Goal: Task Accomplishment & Management: Manage account settings

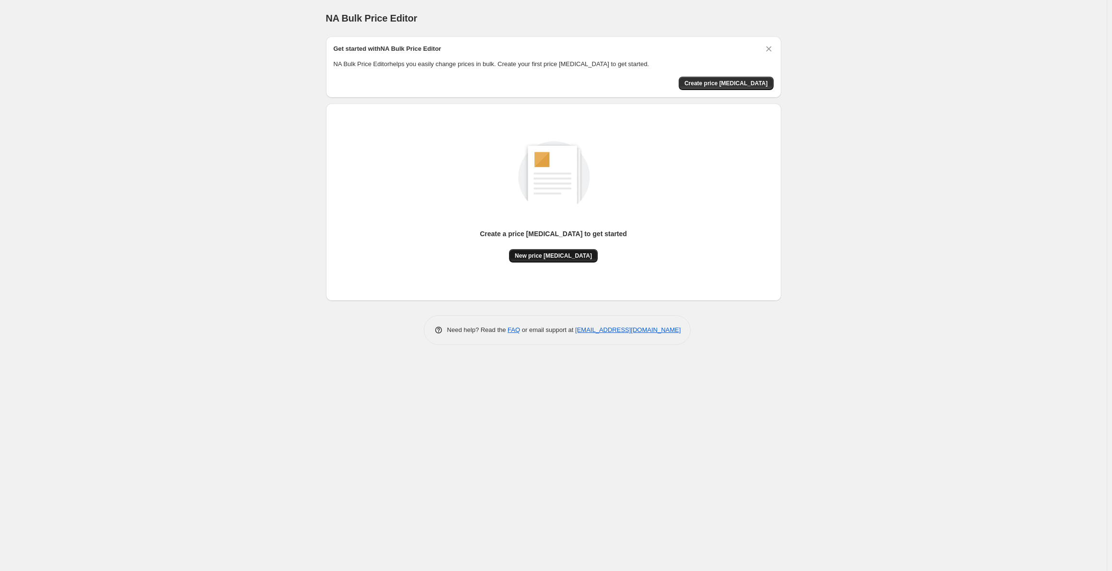
click at [547, 251] on button "New price change job" at bounding box center [553, 255] width 89 height 13
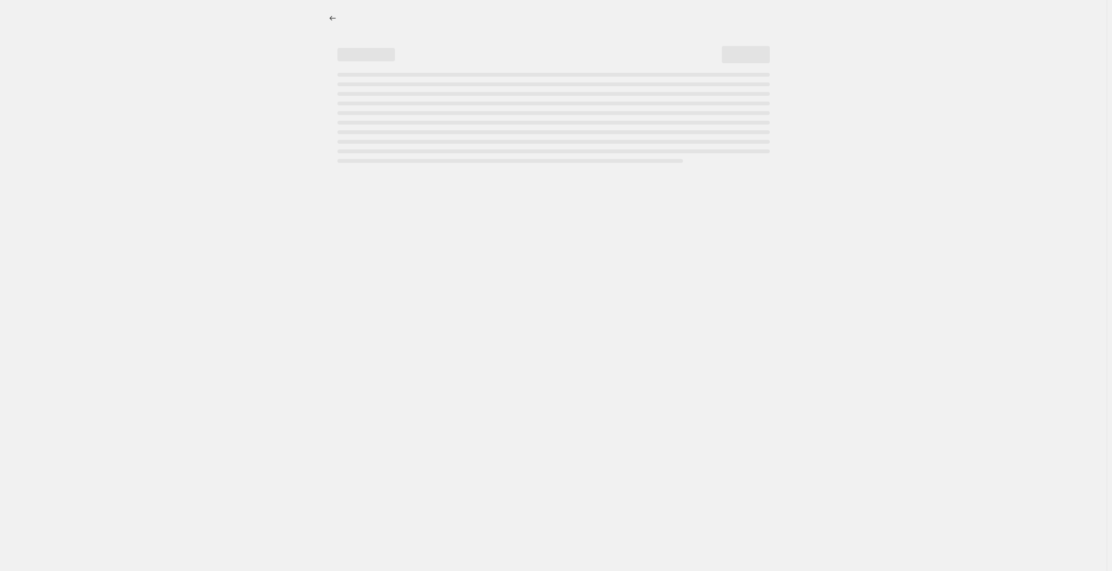
select select "percentage"
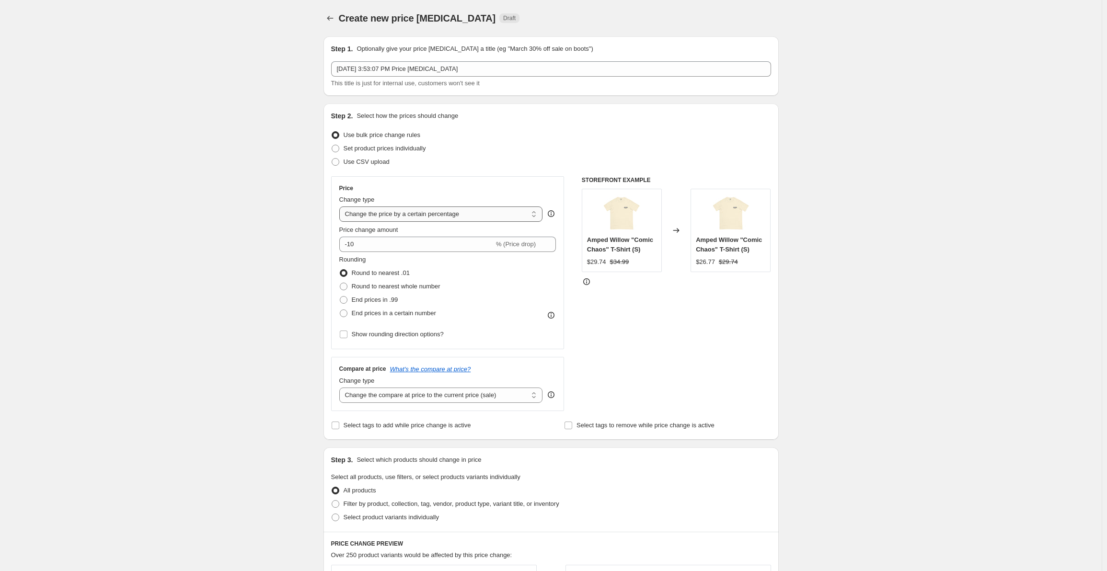
click at [472, 215] on select "Change the price to a certain amount Change the price by a certain amount Chang…" at bounding box center [441, 213] width 204 height 15
click at [473, 214] on select "Change the price to a certain amount Change the price by a certain amount Chang…" at bounding box center [441, 213] width 204 height 15
click at [382, 288] on span "Round to nearest whole number" at bounding box center [396, 286] width 89 height 7
click at [340, 283] on input "Round to nearest whole number" at bounding box center [340, 283] width 0 height 0
radio input "true"
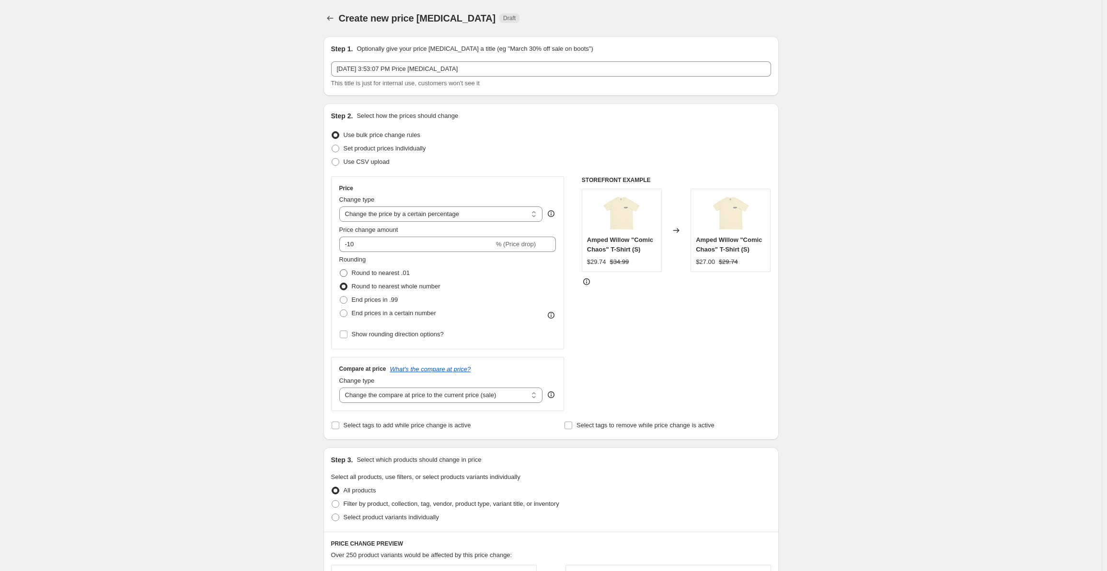
click at [379, 275] on span "Round to nearest .01" at bounding box center [381, 272] width 58 height 7
click at [340, 270] on input "Round to nearest .01" at bounding box center [340, 269] width 0 height 0
radio input "true"
click at [380, 288] on span "Round to nearest whole number" at bounding box center [396, 286] width 89 height 7
click at [340, 283] on input "Round to nearest whole number" at bounding box center [340, 283] width 0 height 0
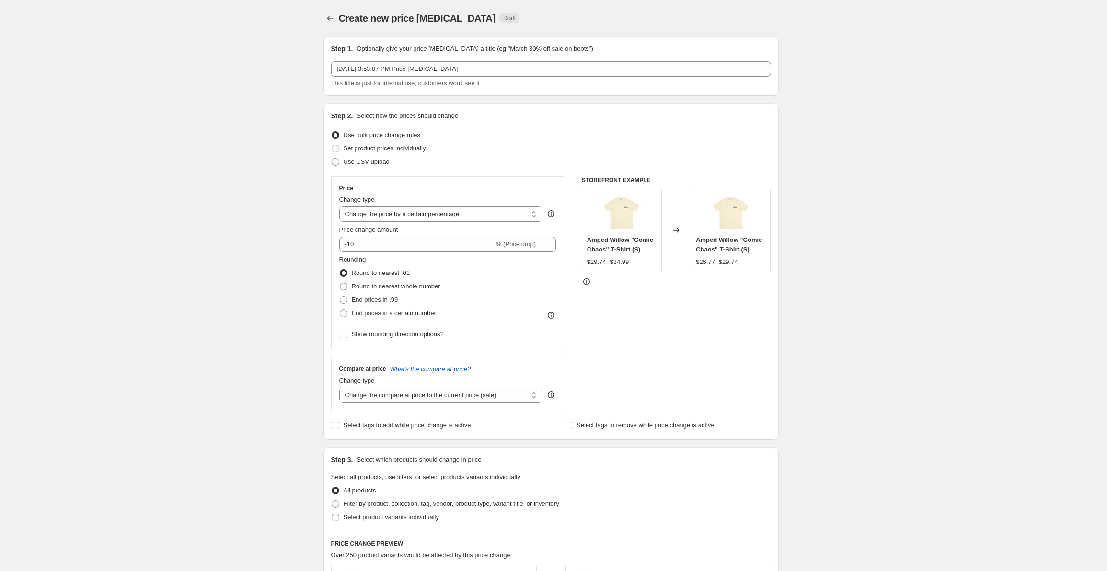
radio input "true"
click at [377, 270] on span "Round to nearest .01" at bounding box center [381, 272] width 58 height 7
click at [340, 270] on input "Round to nearest .01" at bounding box center [340, 269] width 0 height 0
radio input "true"
click at [402, 398] on select "Change the compare at price to the current price (sale) Change the compare at p…" at bounding box center [441, 395] width 204 height 15
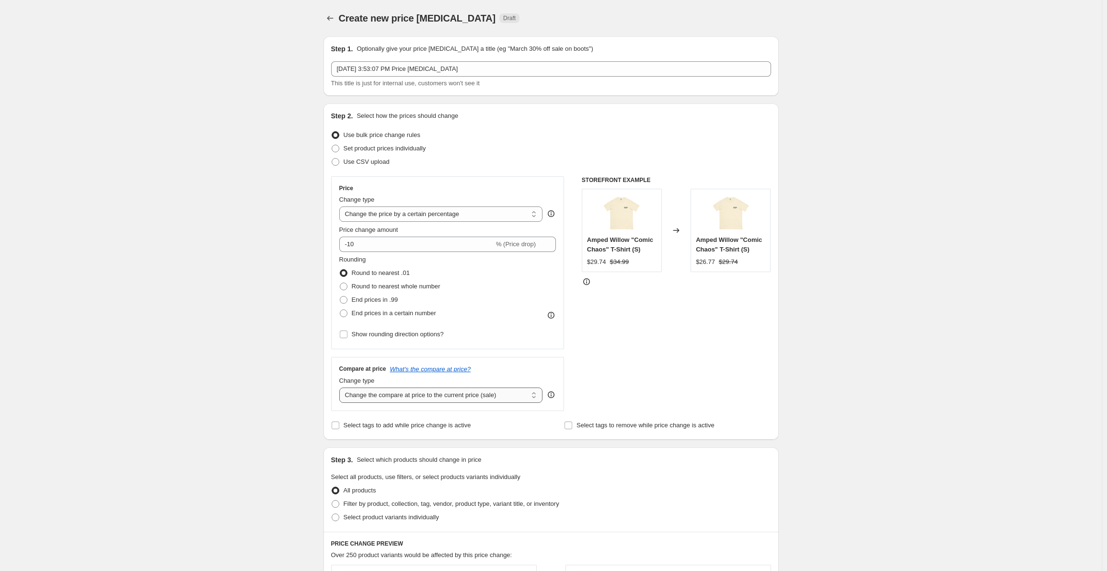
click at [341, 388] on select "Change the compare at price to the current price (sale) Change the compare at p…" at bounding box center [441, 395] width 204 height 15
click at [421, 369] on icon "What's the compare at price?" at bounding box center [430, 369] width 81 height 7
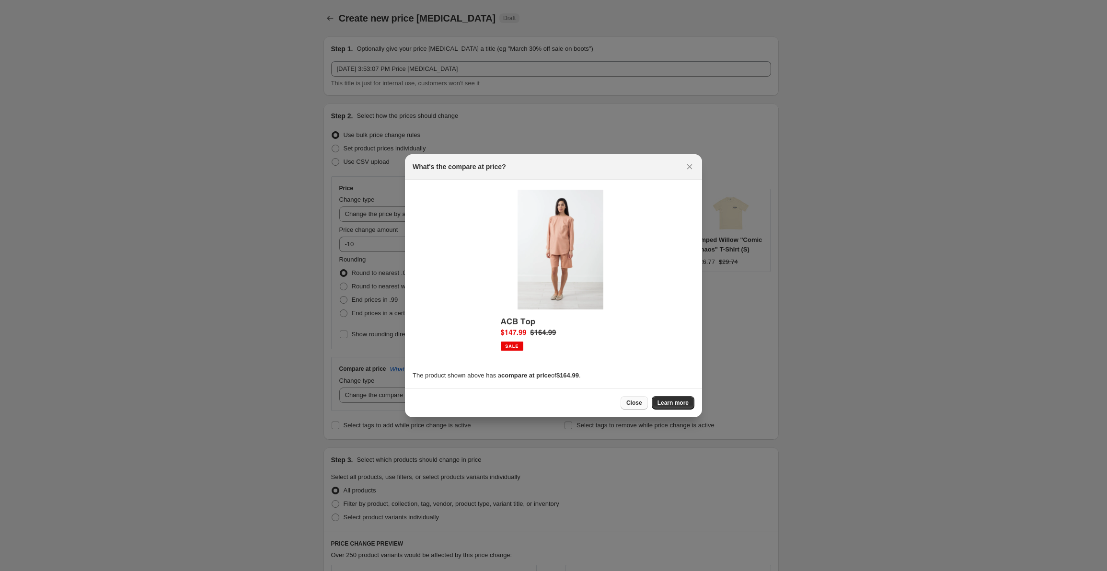
click at [644, 407] on button "Close" at bounding box center [633, 402] width 27 height 13
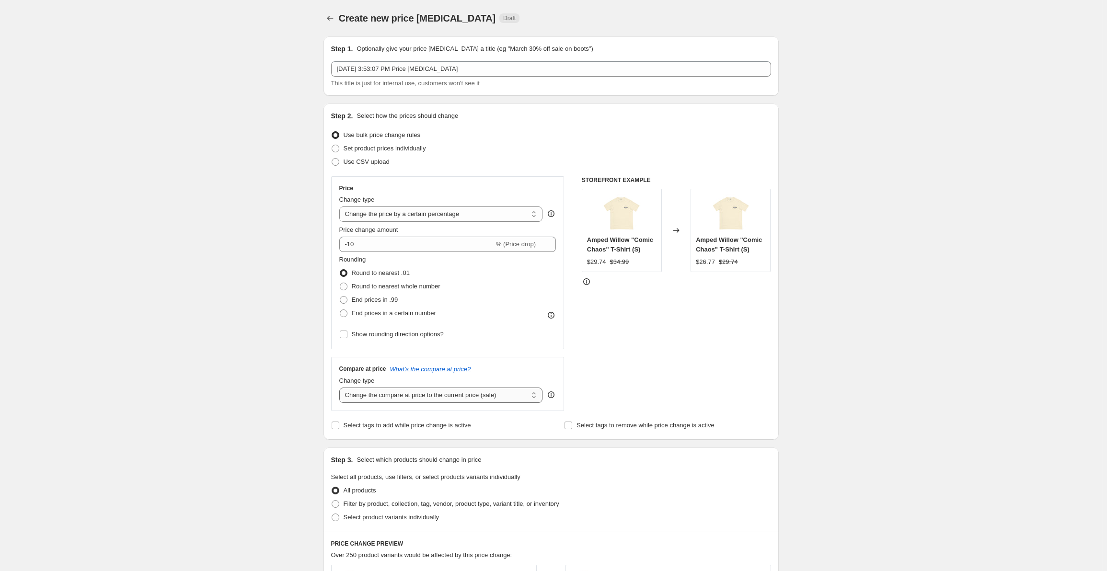
click at [516, 395] on select "Change the compare at price to the current price (sale) Change the compare at p…" at bounding box center [441, 395] width 204 height 15
click at [515, 399] on select "Change the compare at price to the current price (sale) Change the compare at p…" at bounding box center [441, 395] width 204 height 15
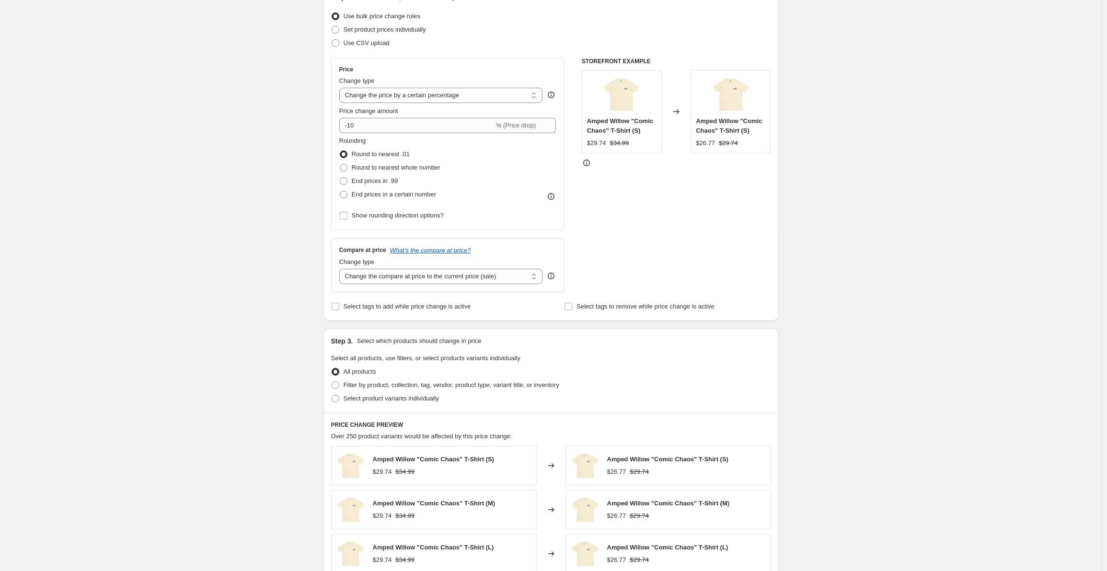
scroll to position [192, 0]
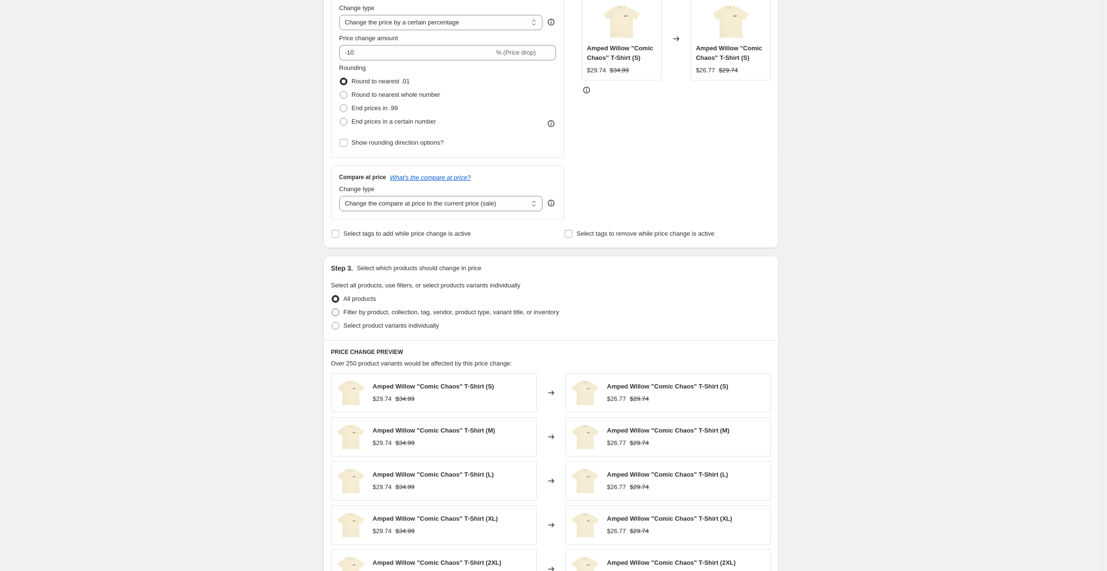
click at [369, 314] on span "Filter by product, collection, tag, vendor, product type, variant title, or inv…" at bounding box center [452, 312] width 216 height 7
click at [332, 309] on input "Filter by product, collection, tag, vendor, product type, variant title, or inv…" at bounding box center [332, 309] width 0 height 0
radio input "true"
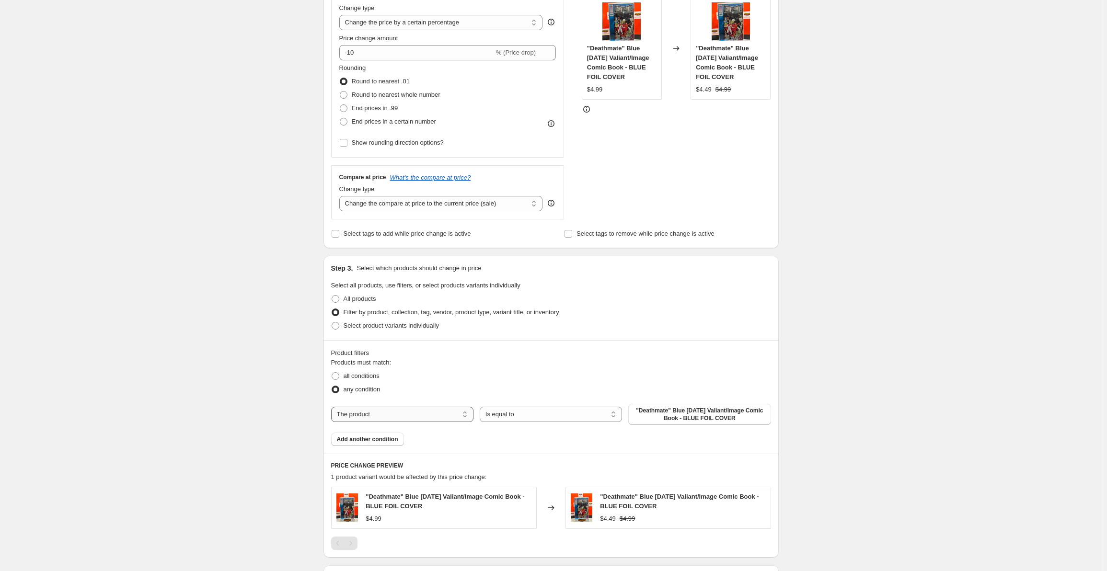
click at [398, 409] on select "The product The product's collection The product's tag The product's vendor The…" at bounding box center [402, 414] width 142 height 15
select select "collection"
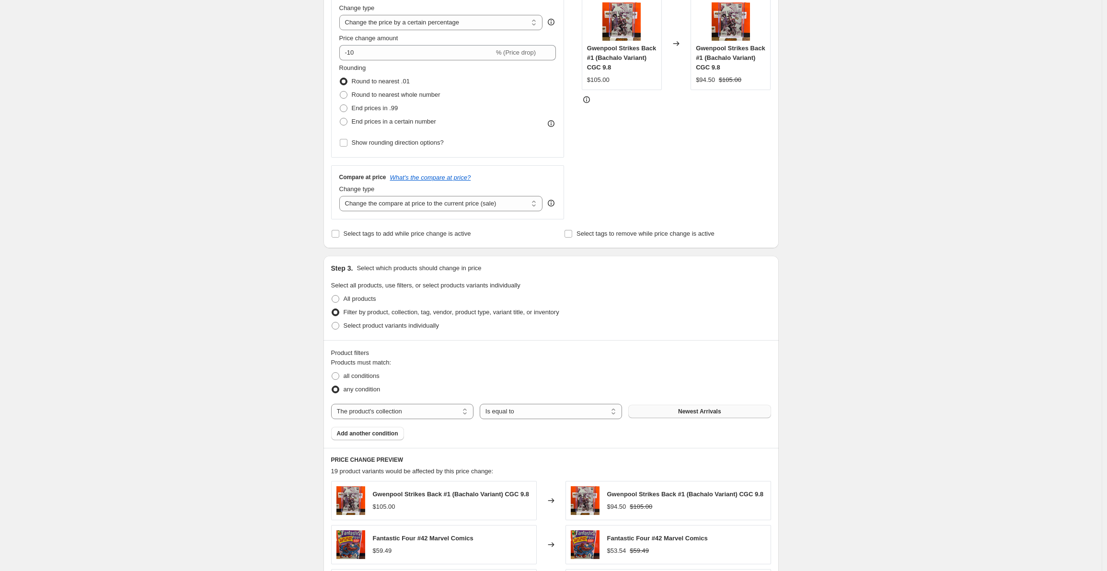
click at [677, 411] on button "Newest Arrivals" at bounding box center [699, 411] width 142 height 13
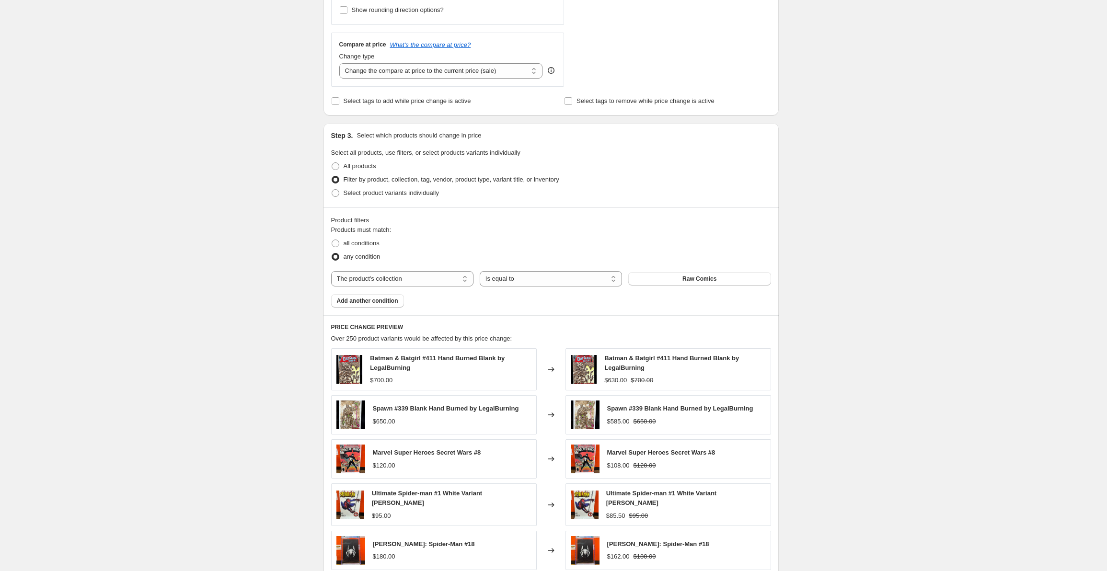
scroll to position [335, 0]
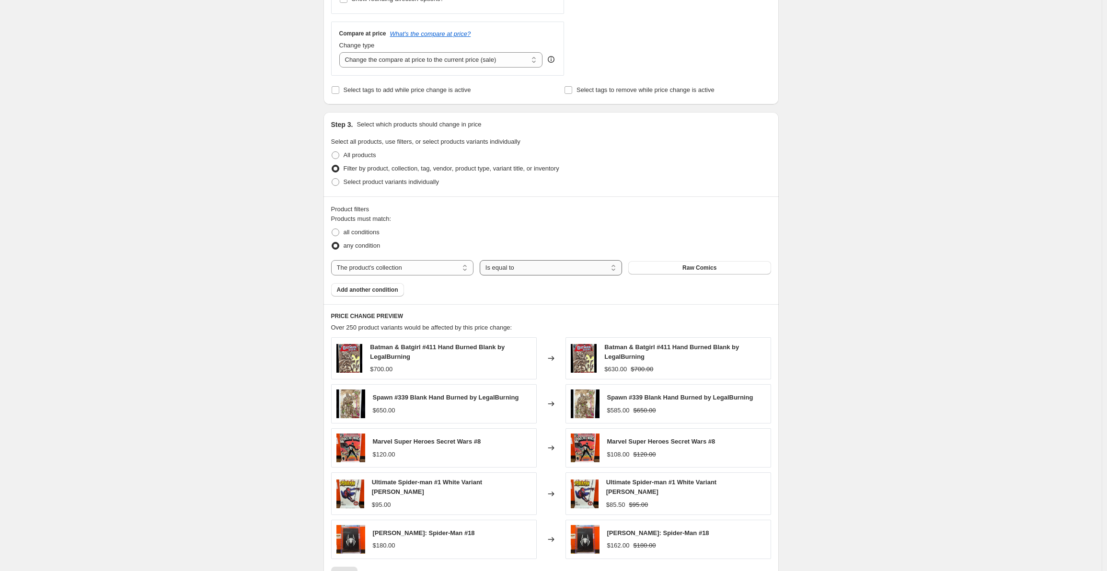
click at [513, 265] on select "Is equal to Is not equal to" at bounding box center [551, 267] width 142 height 15
click at [680, 270] on button "Raw Comics" at bounding box center [699, 267] width 142 height 13
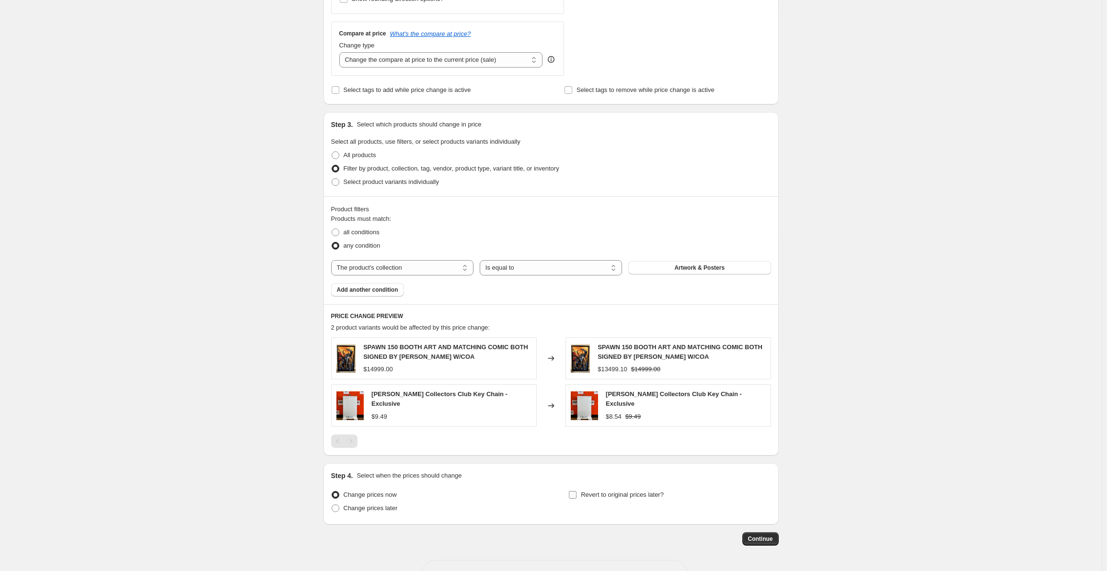
click at [579, 498] on label "Revert to original prices later?" at bounding box center [615, 494] width 95 height 13
click at [576, 498] on input "Revert to original prices later?" at bounding box center [573, 495] width 8 height 8
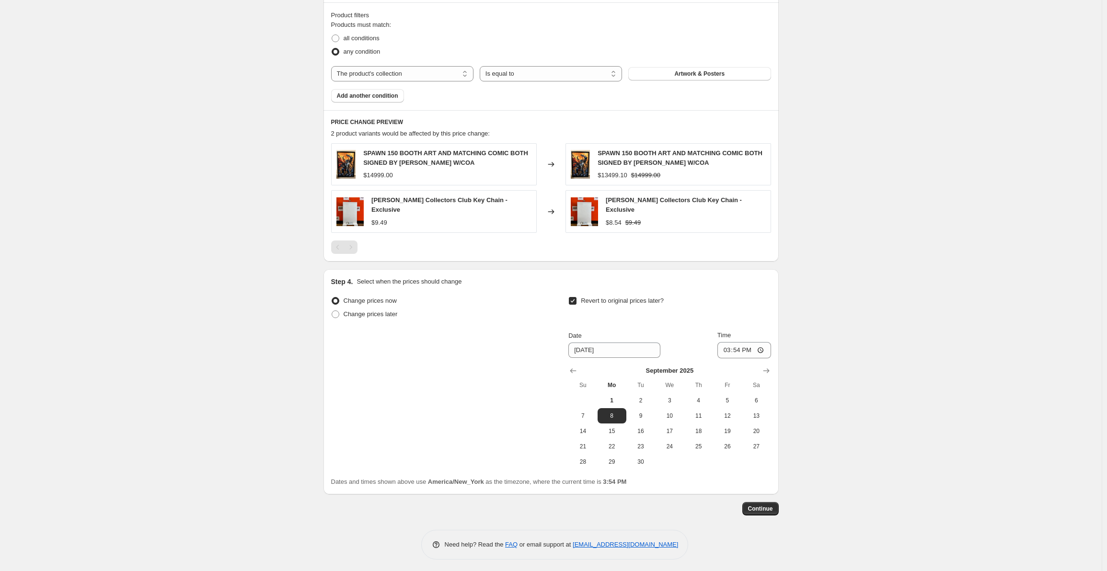
click at [574, 300] on input "Revert to original prices later?" at bounding box center [573, 301] width 8 height 8
checkbox input "false"
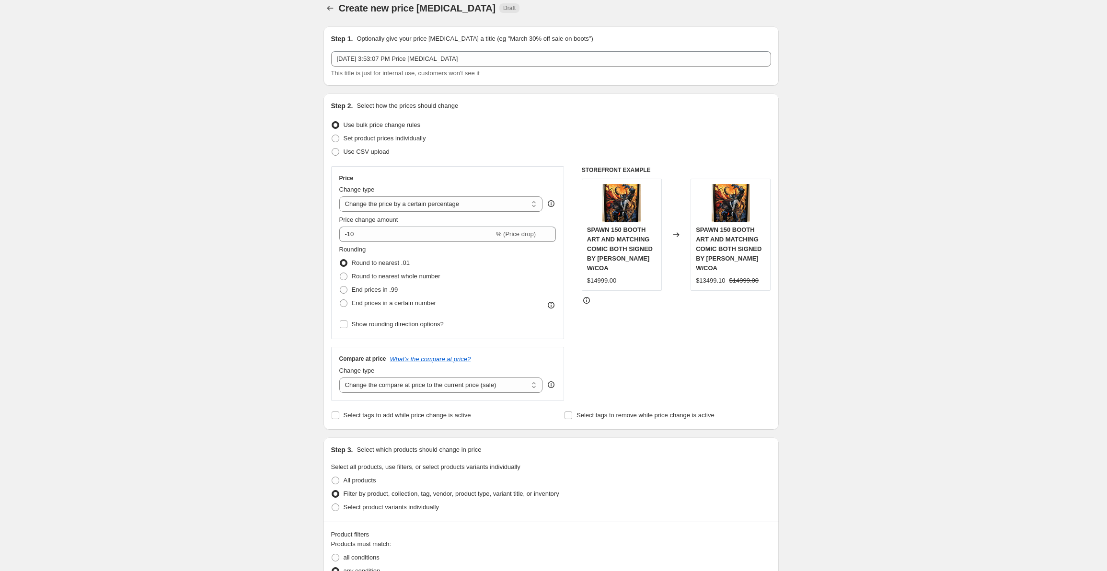
scroll to position [0, 0]
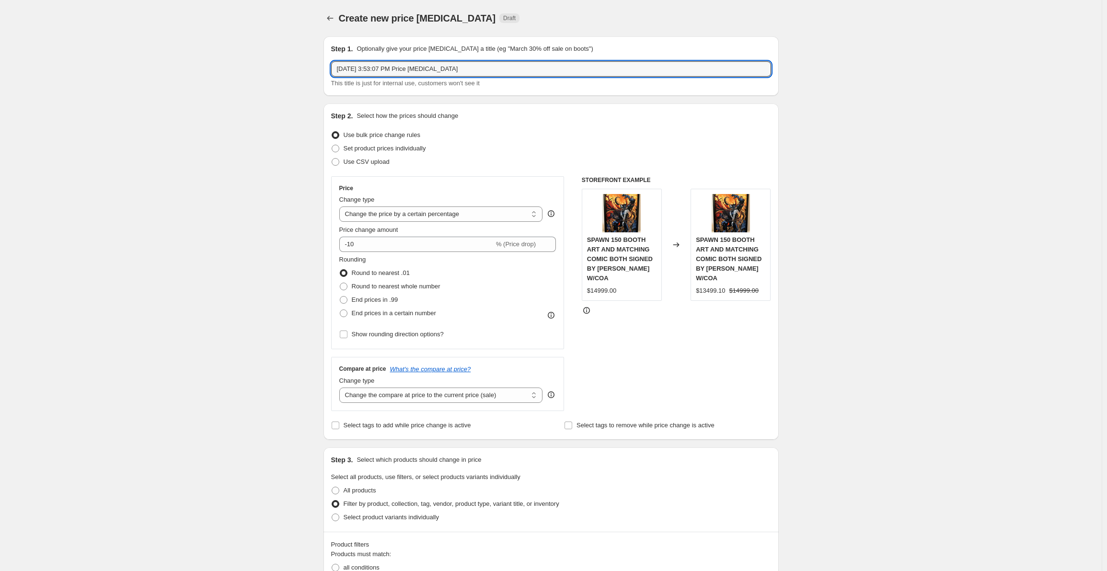
drag, startPoint x: 429, startPoint y: 69, endPoint x: 246, endPoint y: 56, distance: 184.0
click at [247, 56] on div "Create new price change job. This page is ready Create new price change job Dra…" at bounding box center [550, 470] width 1101 height 940
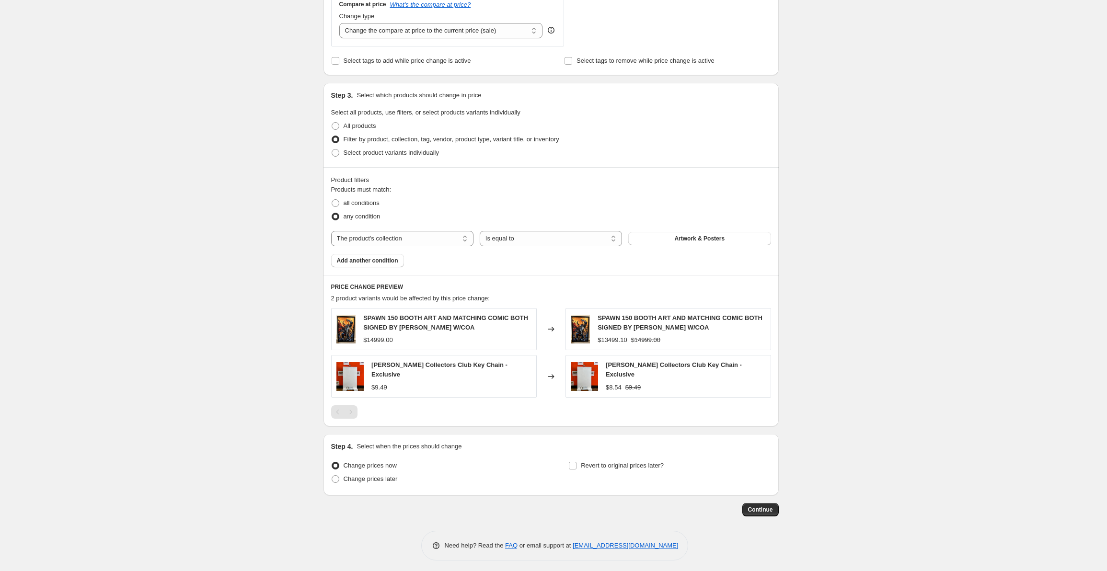
scroll to position [366, 0]
type input "Test1"
click at [765, 505] on span "Continue" at bounding box center [760, 509] width 25 height 8
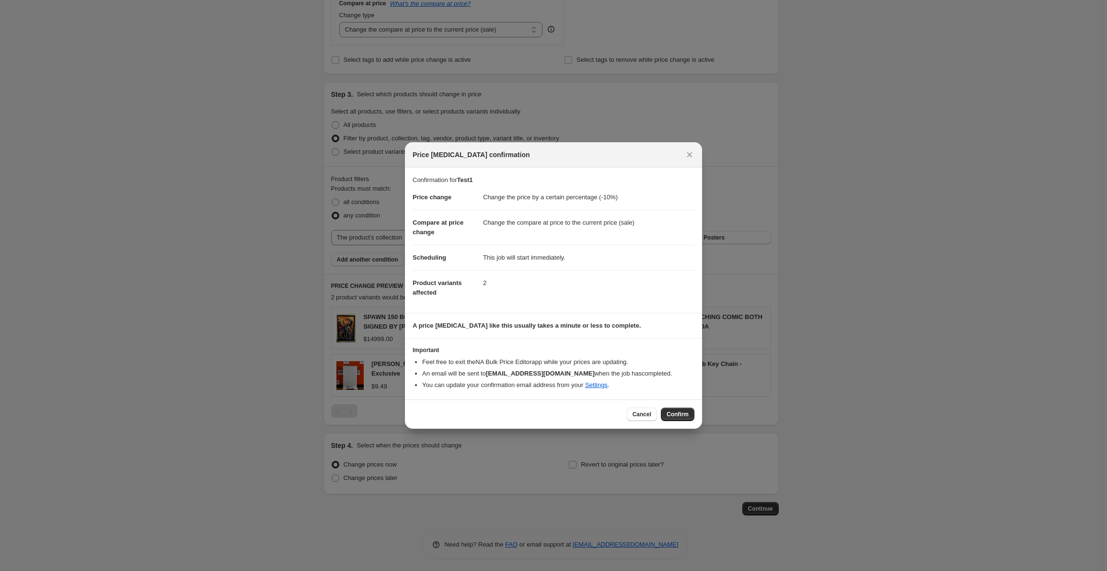
click at [670, 415] on span "Confirm" at bounding box center [677, 415] width 22 height 8
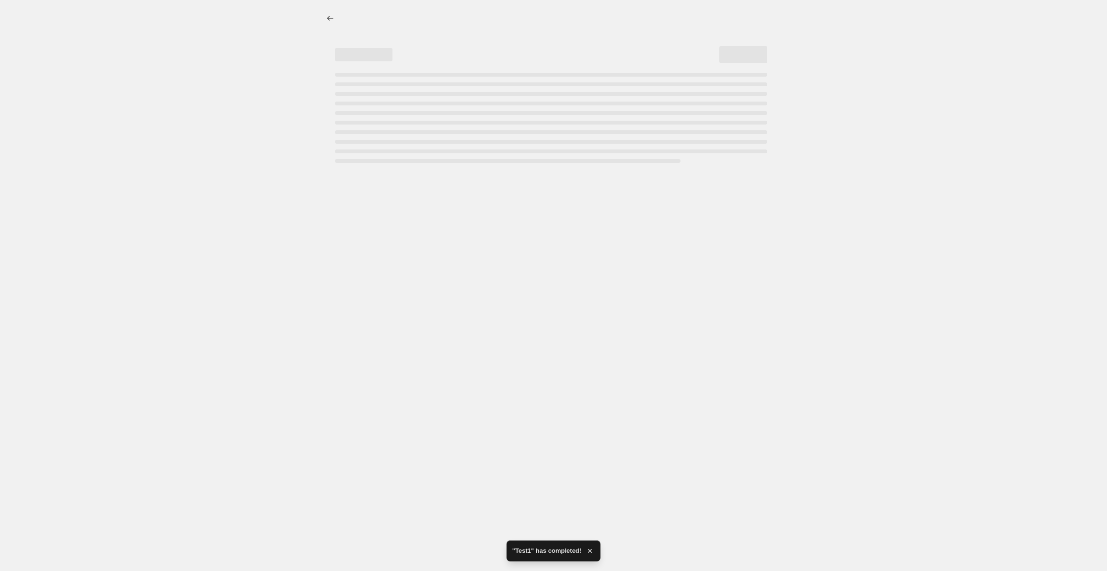
select select "percentage"
select select "collection"
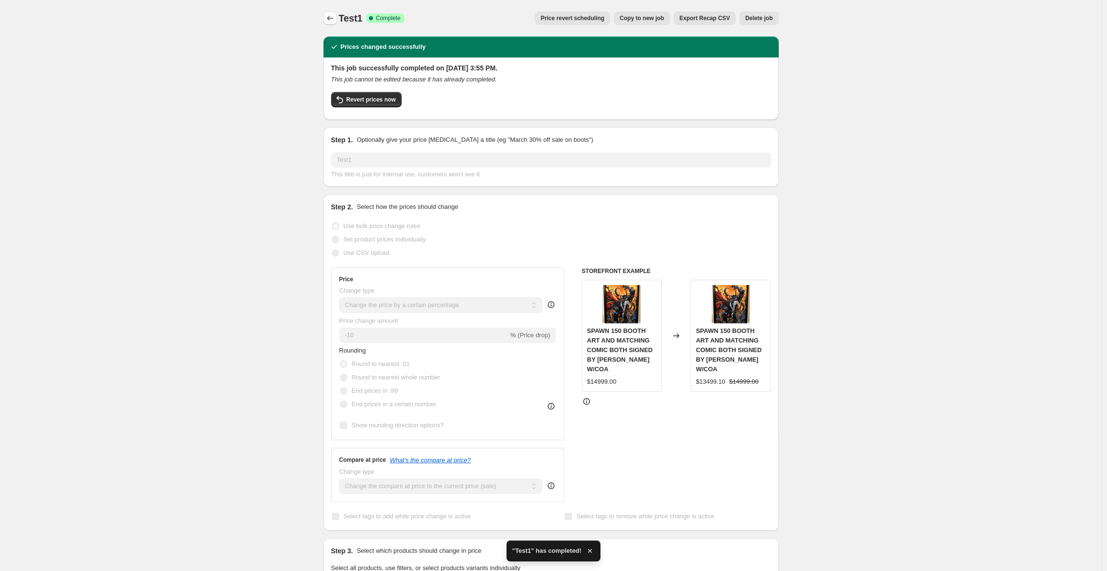
click at [332, 16] on icon "Price change jobs" at bounding box center [330, 18] width 10 height 10
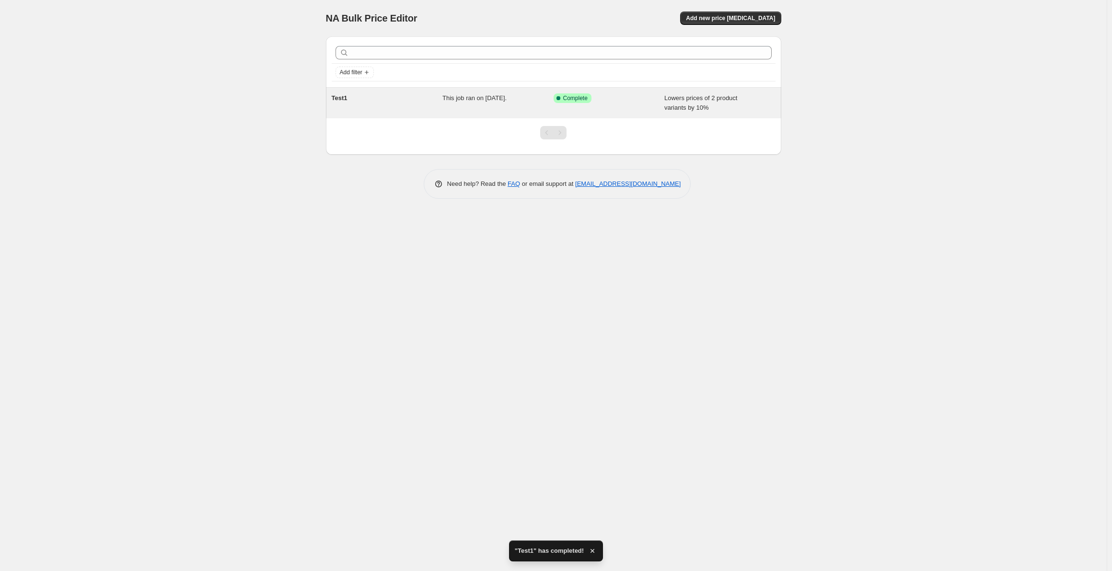
click at [668, 101] on span "Lowers prices of 2 product variants by 10%" at bounding box center [700, 102] width 73 height 17
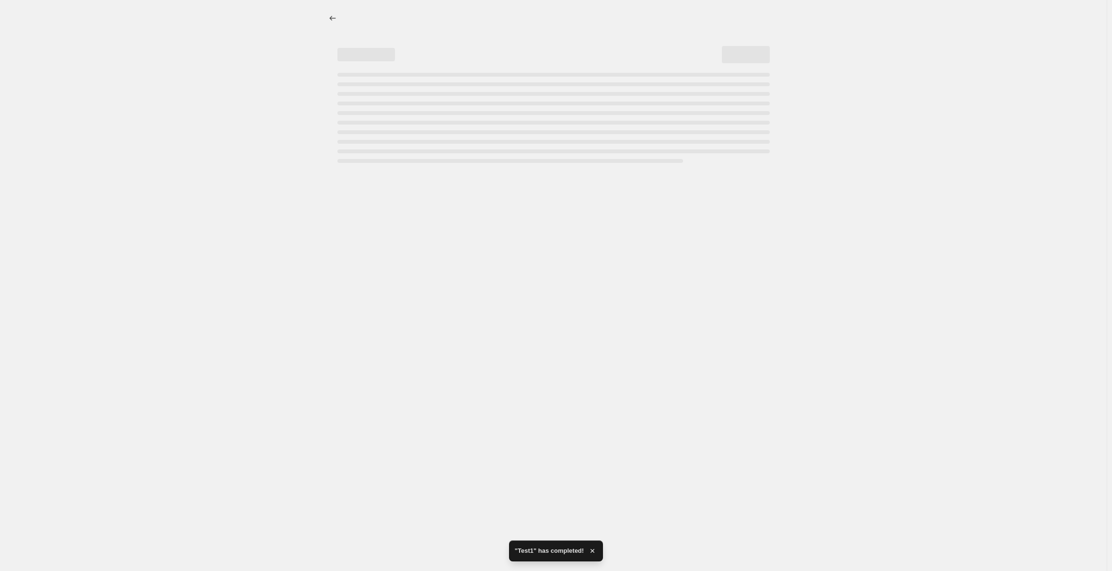
select select "percentage"
select select "collection"
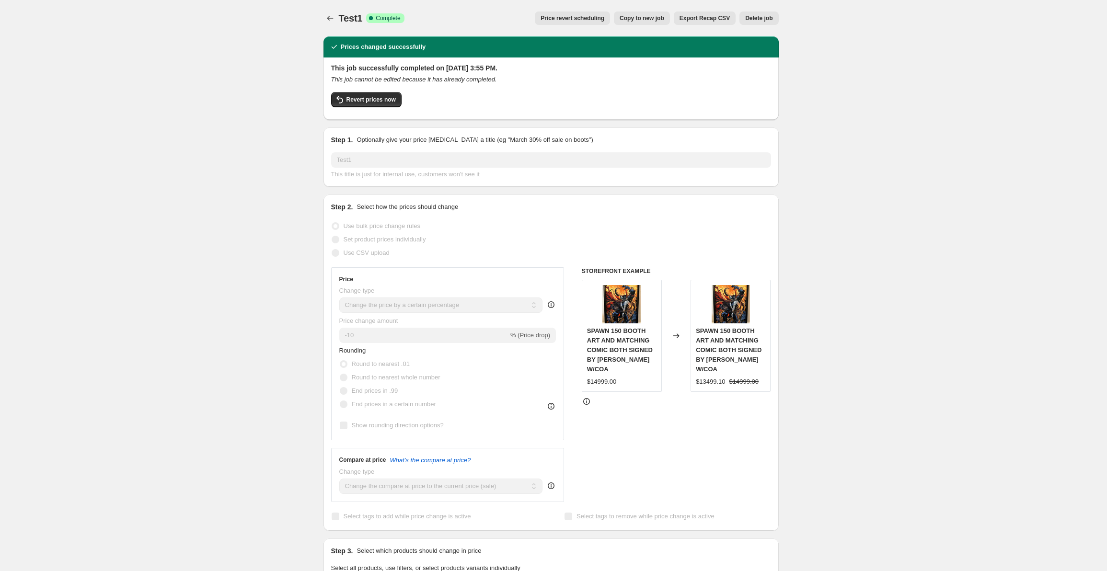
click at [590, 401] on icon at bounding box center [587, 402] width 10 height 10
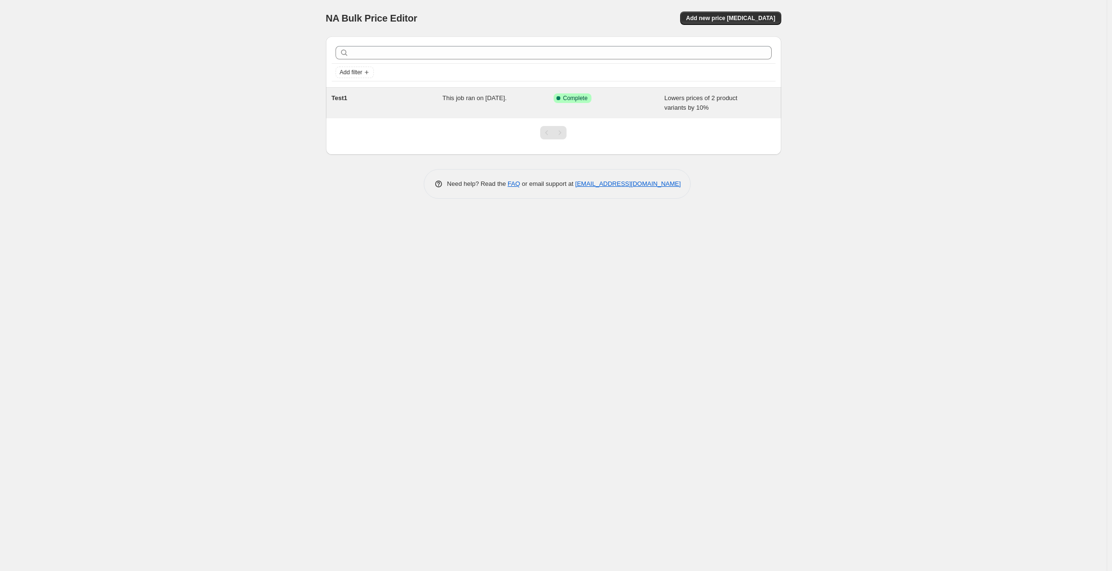
click at [506, 97] on span "This job ran on [DATE]." at bounding box center [474, 97] width 64 height 7
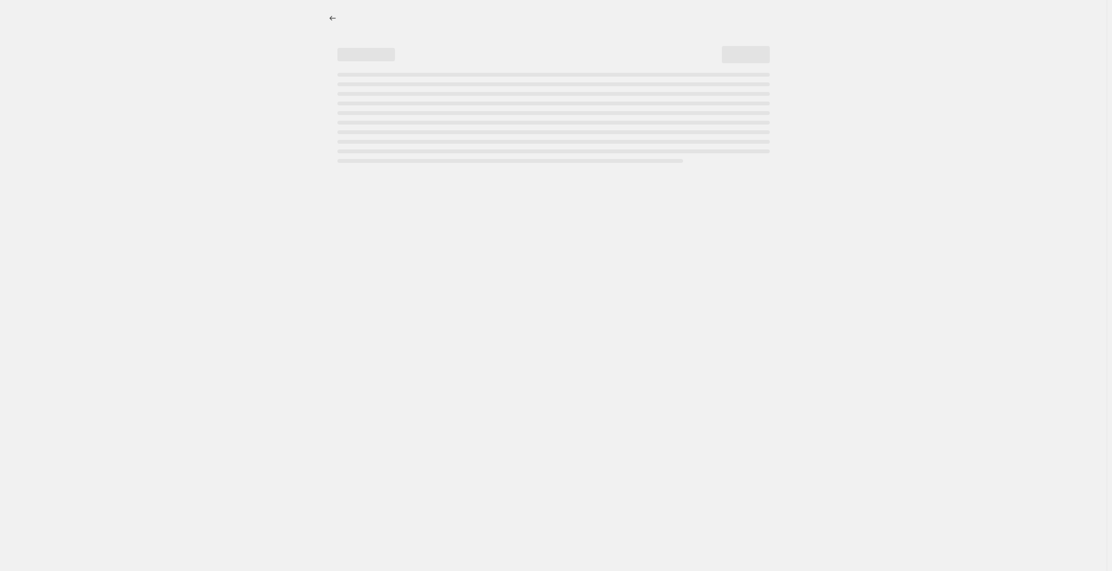
select select "percentage"
select select "collection"
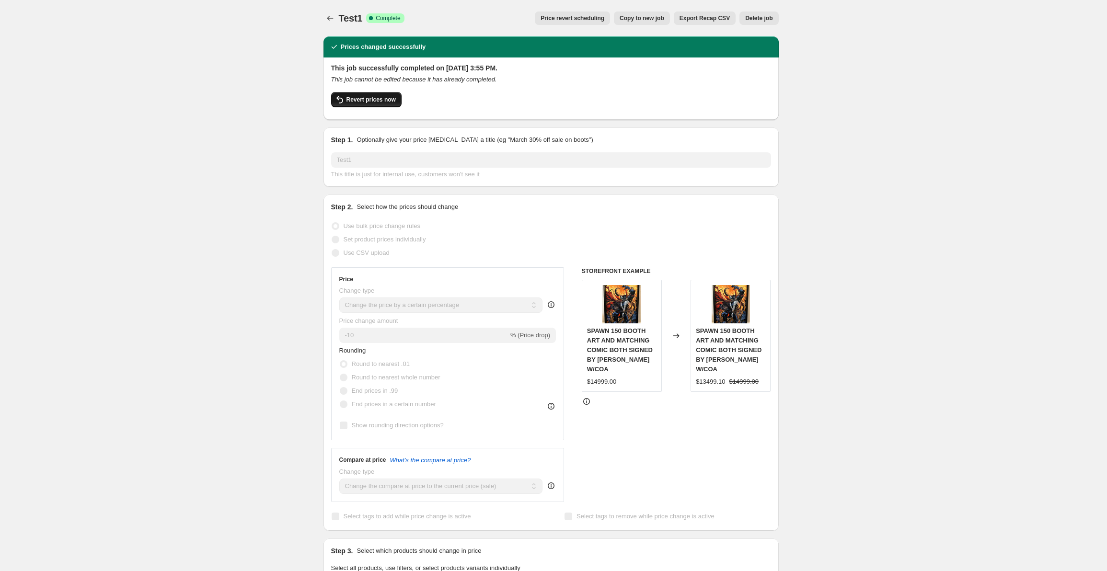
click at [371, 101] on span "Revert prices now" at bounding box center [370, 100] width 49 height 8
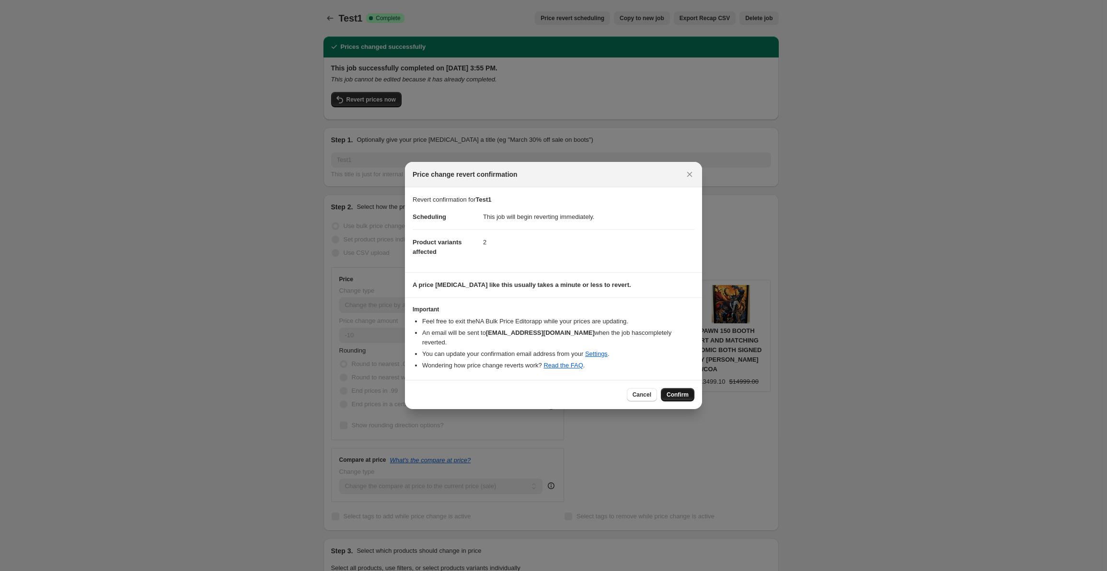
click at [675, 391] on span "Confirm" at bounding box center [677, 395] width 22 height 8
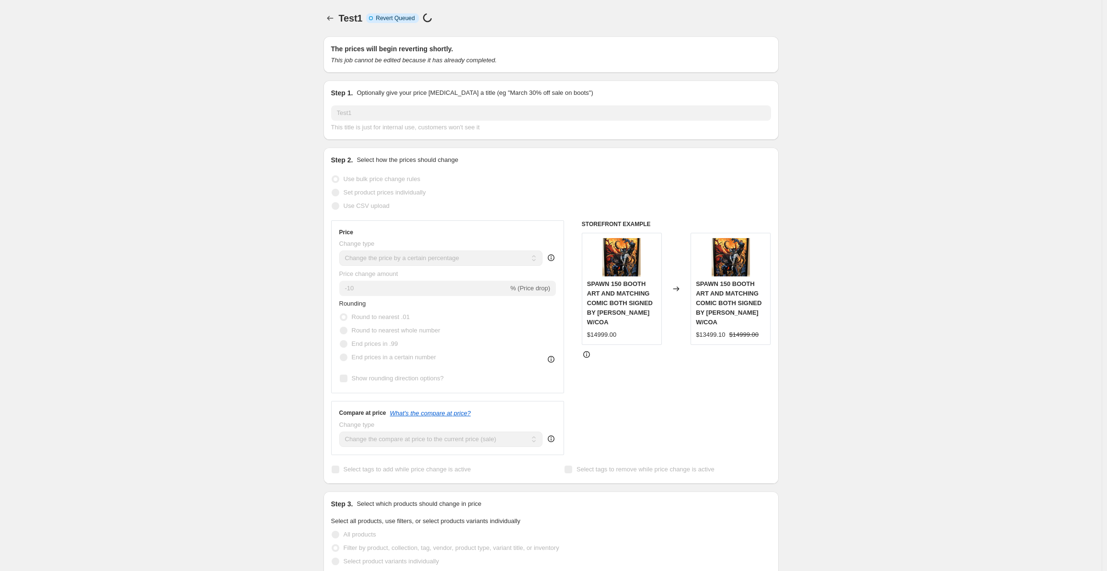
select select "percentage"
select select "collection"
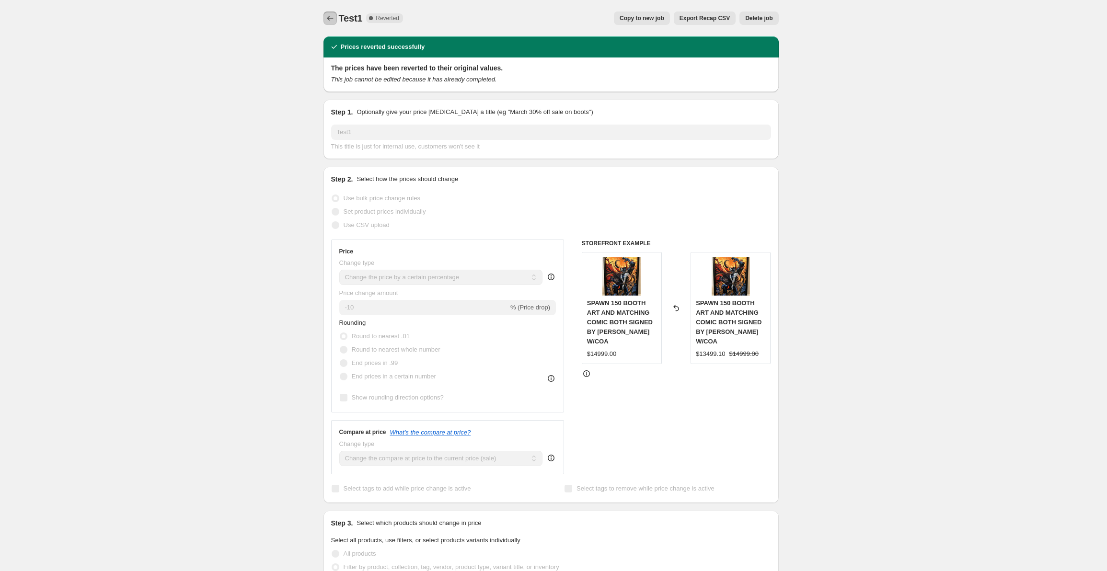
click at [332, 15] on icon "Price change jobs" at bounding box center [330, 18] width 10 height 10
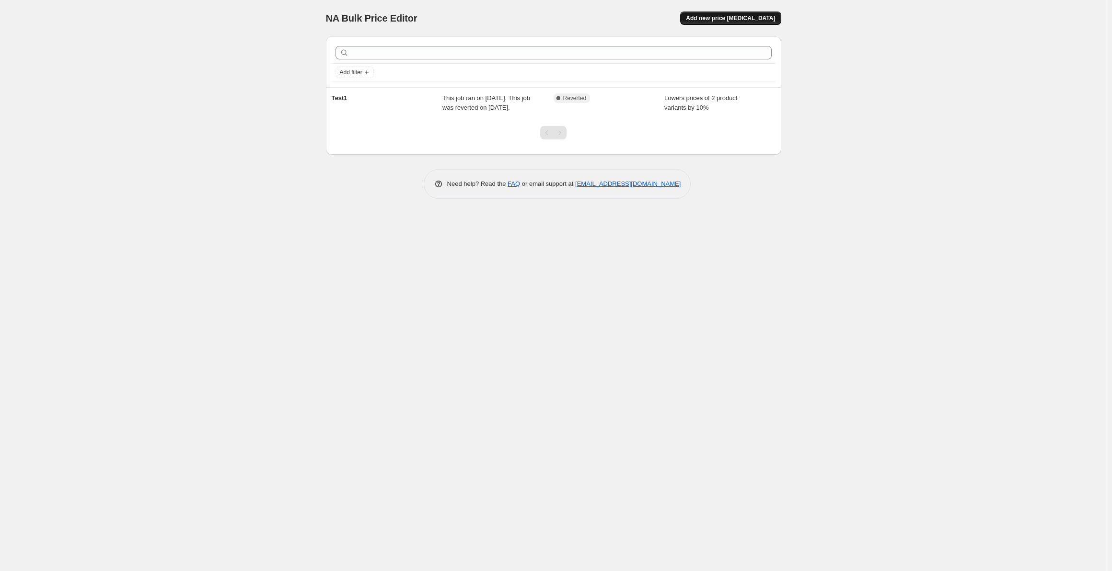
click at [737, 14] on button "Add new price [MEDICAL_DATA]" at bounding box center [730, 17] width 101 height 13
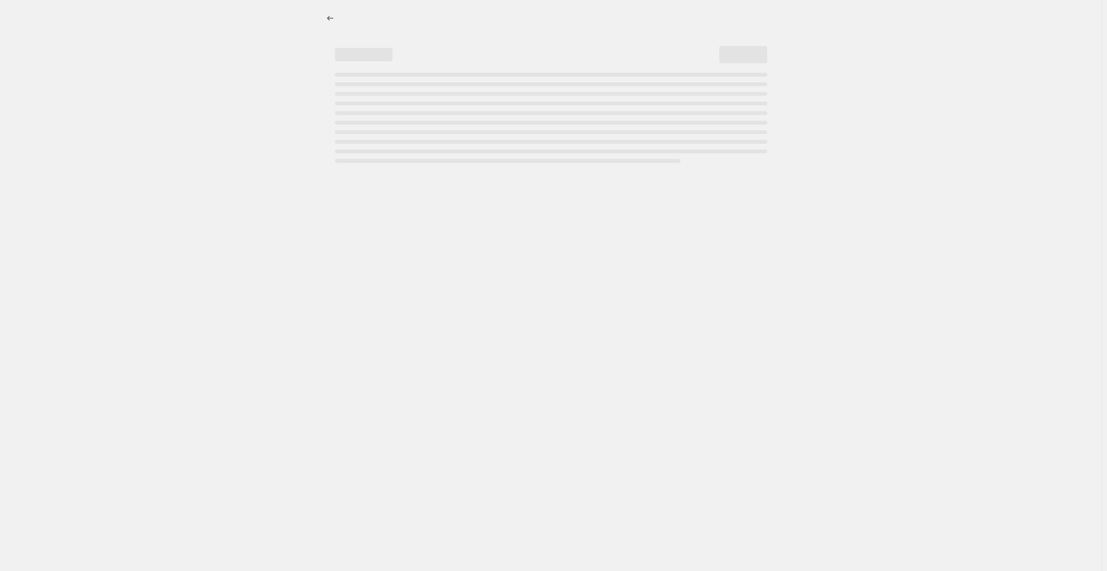
select select "percentage"
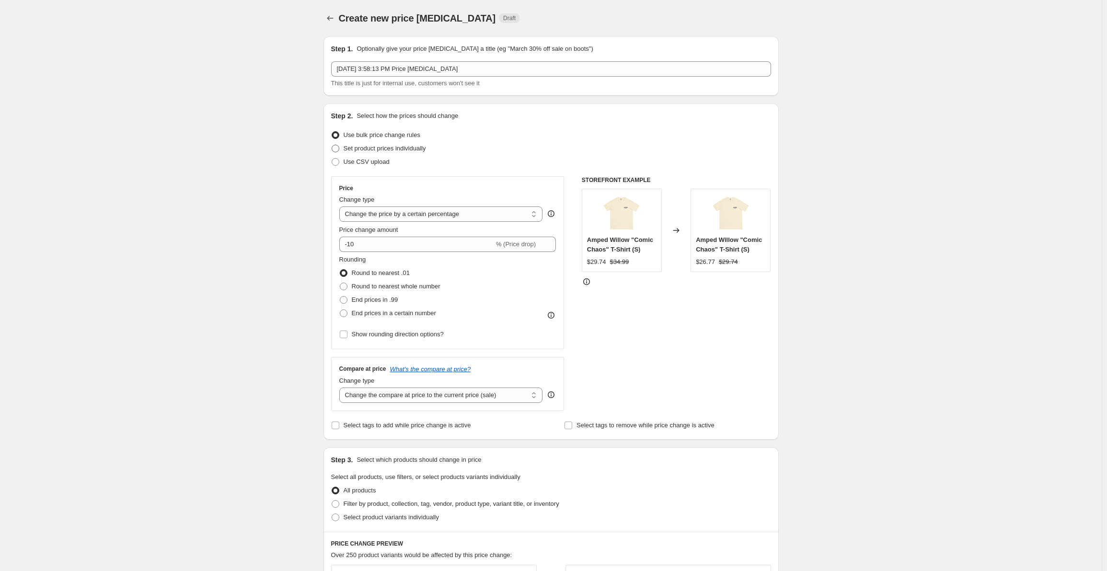
click at [392, 149] on span "Set product prices individually" at bounding box center [385, 148] width 82 height 7
click at [332, 145] on input "Set product prices individually" at bounding box center [332, 145] width 0 height 0
radio input "true"
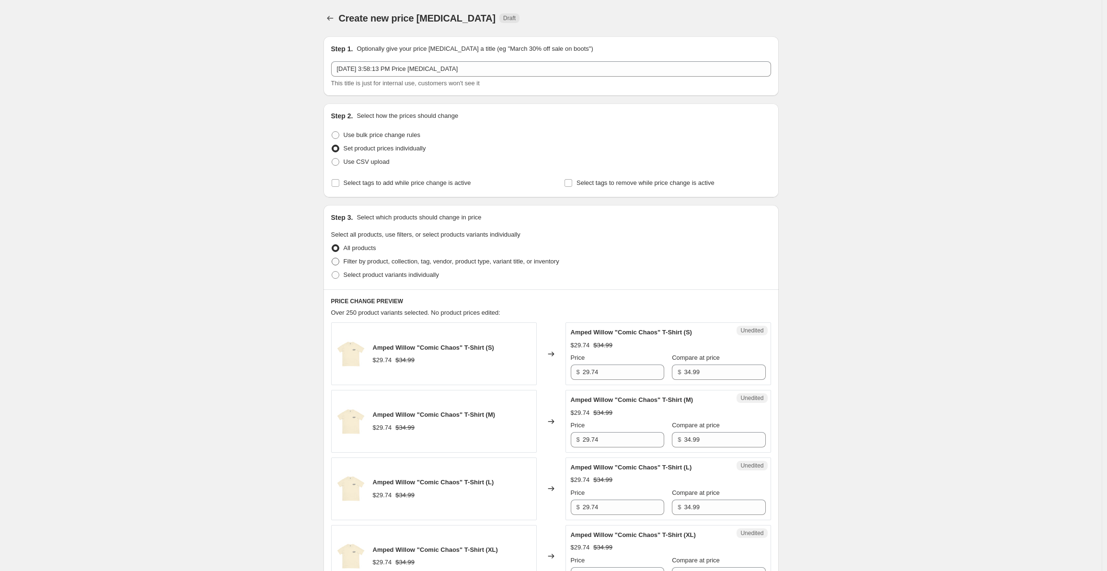
click at [382, 262] on span "Filter by product, collection, tag, vendor, product type, variant title, or inv…" at bounding box center [452, 261] width 216 height 7
click at [332, 258] on input "Filter by product, collection, tag, vendor, product type, variant title, or inv…" at bounding box center [332, 258] width 0 height 0
radio input "true"
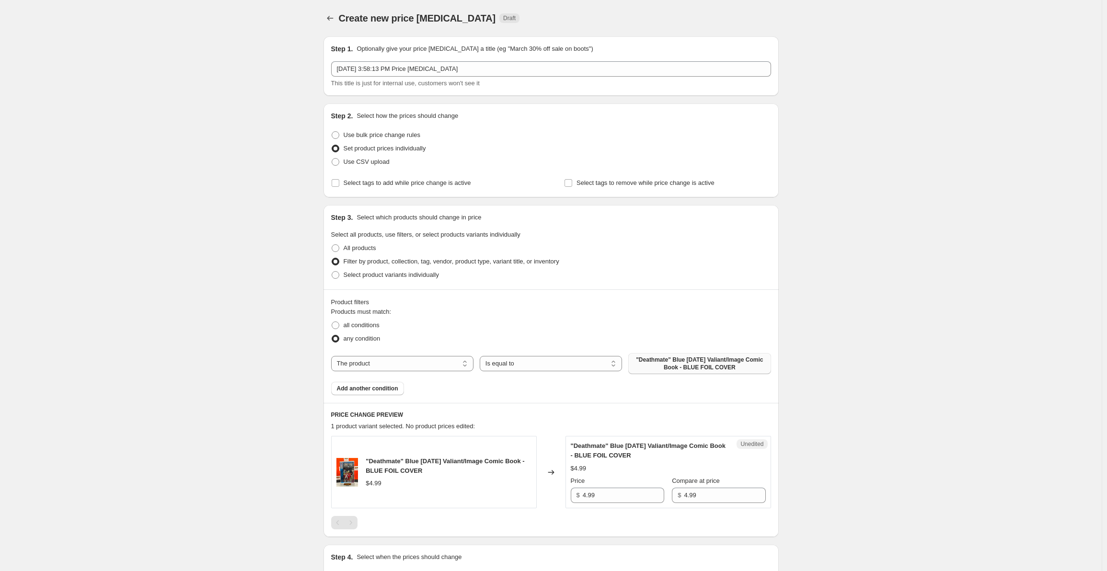
click at [653, 363] on span ""Deathmate" Blue [DATE] Valiant/Image Comic Book - BLUE FOIL COVER" at bounding box center [699, 363] width 131 height 15
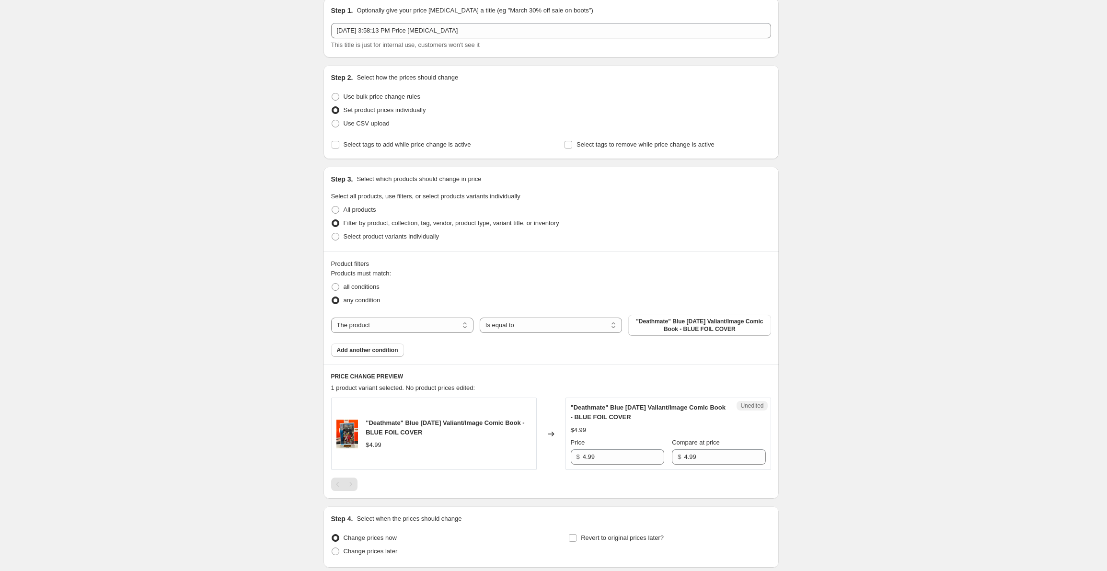
scroll to position [19, 0]
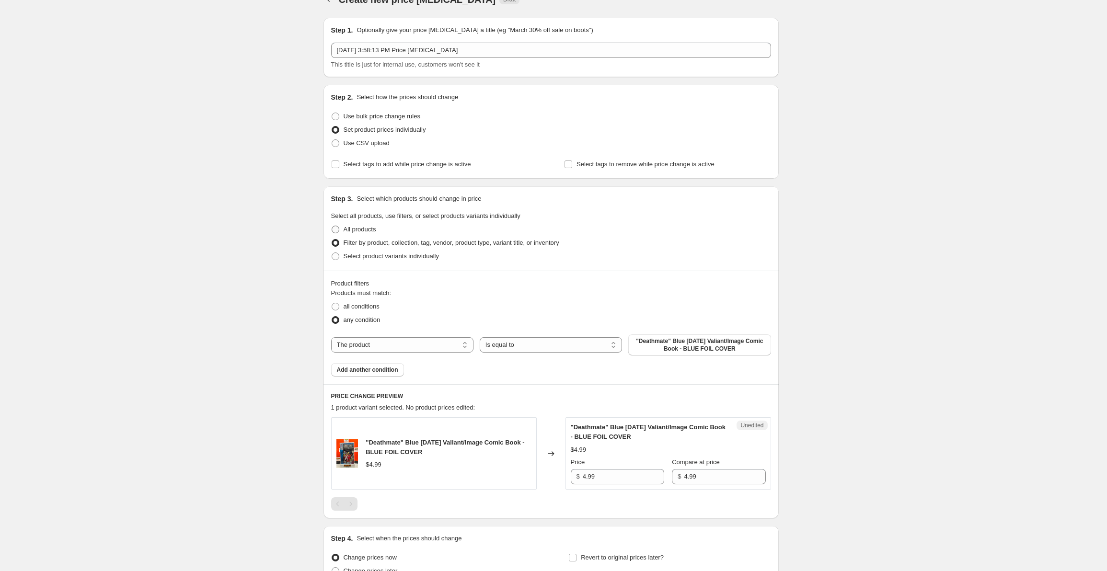
click at [338, 227] on span at bounding box center [336, 230] width 8 height 8
click at [332, 226] on input "All products" at bounding box center [332, 226] width 0 height 0
radio input "true"
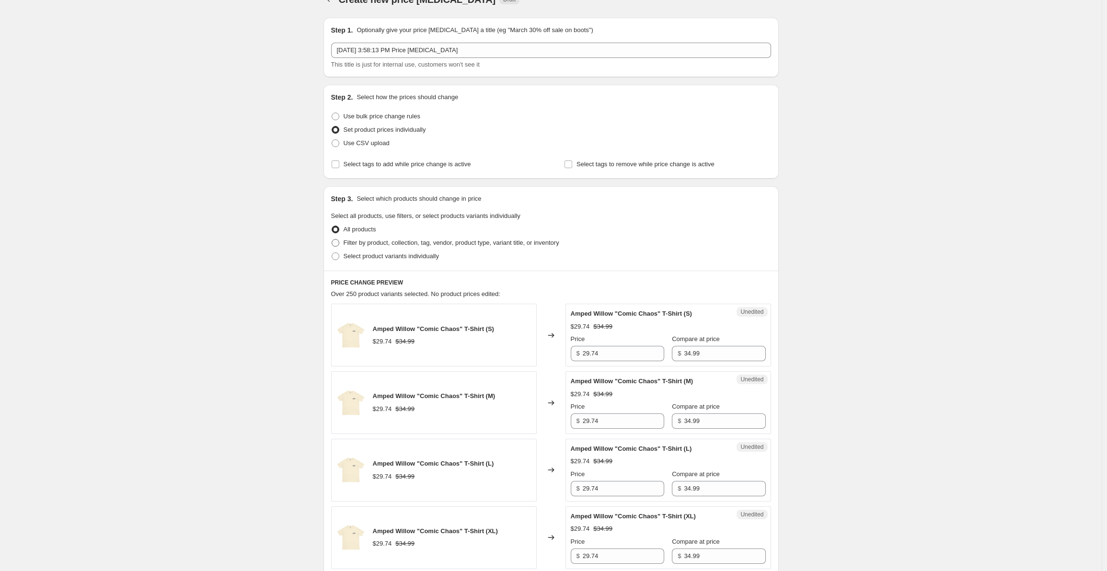
click at [399, 240] on span "Filter by product, collection, tag, vendor, product type, variant title, or inv…" at bounding box center [452, 242] width 216 height 7
click at [332, 240] on input "Filter by product, collection, tag, vendor, product type, variant title, or inv…" at bounding box center [332, 239] width 0 height 0
radio input "true"
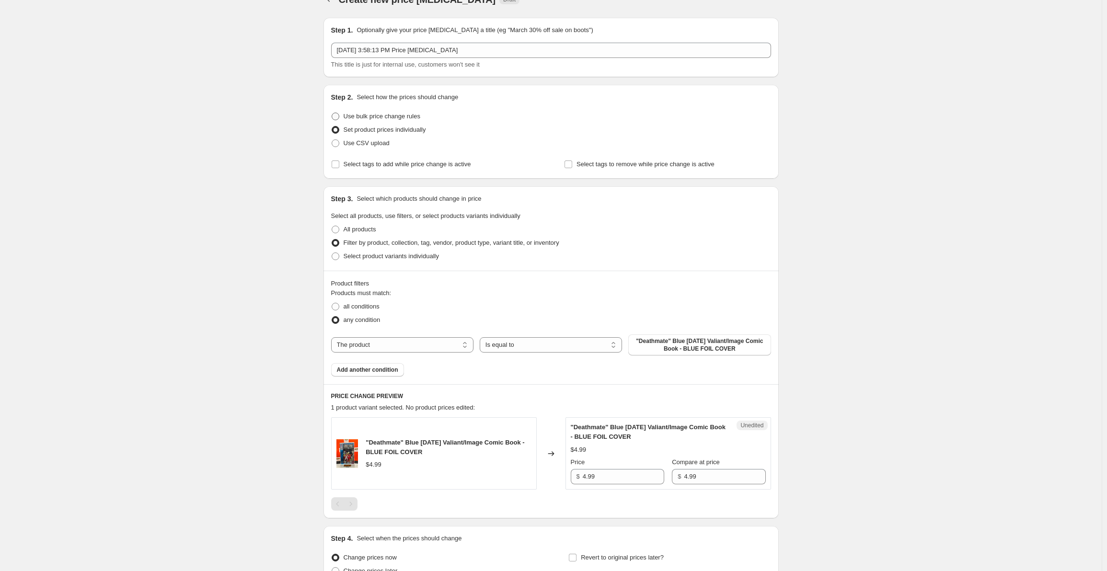
click at [363, 117] on span "Use bulk price change rules" at bounding box center [382, 116] width 77 height 7
click at [332, 113] on input "Use bulk price change rules" at bounding box center [332, 113] width 0 height 0
radio input "true"
select select "percentage"
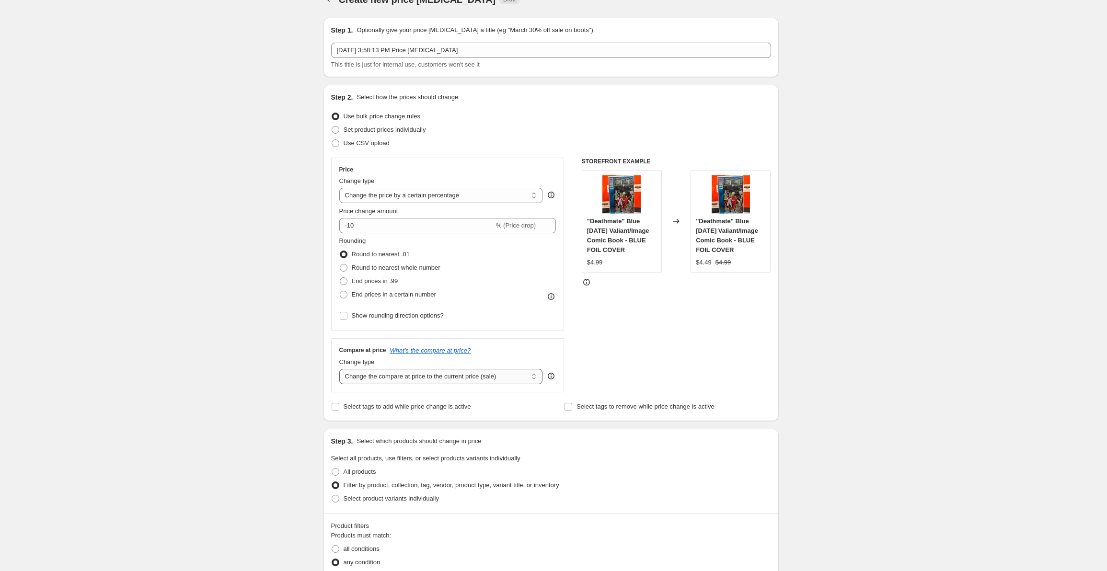
click at [456, 381] on select "Change the compare at price to the current price (sale) Change the compare at p…" at bounding box center [441, 376] width 204 height 15
click at [341, 369] on select "Change the compare at price to the current price (sale) Change the compare at p…" at bounding box center [441, 376] width 204 height 15
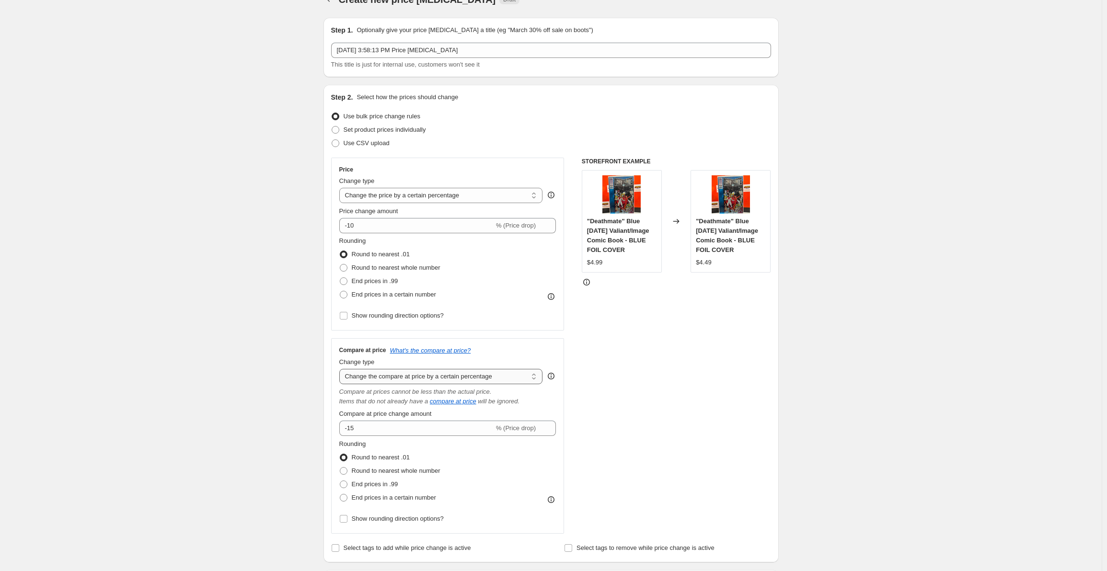
click at [460, 376] on select "Change the compare at price to the current price (sale) Change the compare at p…" at bounding box center [441, 376] width 204 height 15
click at [341, 369] on select "Change the compare at price to the current price (sale) Change the compare at p…" at bounding box center [441, 376] width 204 height 15
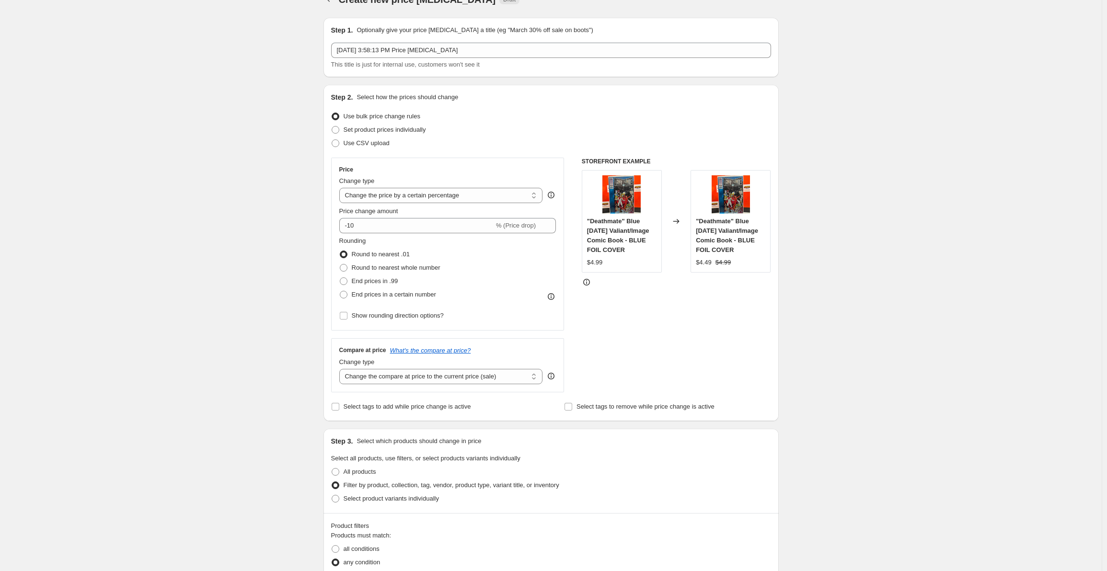
click at [551, 374] on icon at bounding box center [551, 376] width 10 height 10
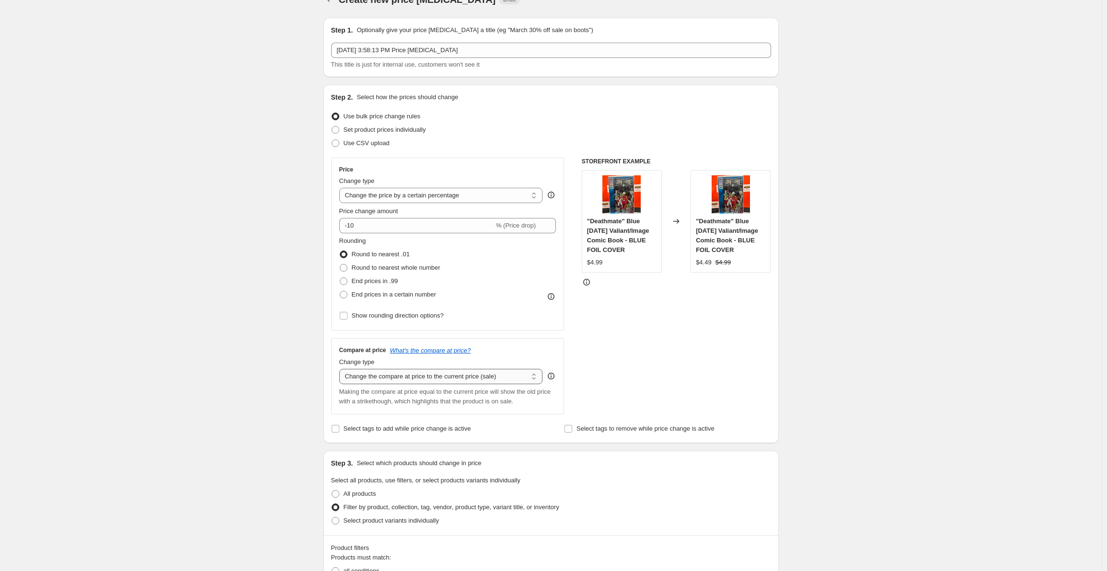
click at [521, 372] on select "Change the compare at price to the current price (sale) Change the compare at p…" at bounding box center [441, 376] width 204 height 15
select select "no_change"
click at [341, 369] on select "Change the compare at price to the current price (sale) Change the compare at p…" at bounding box center [441, 376] width 204 height 15
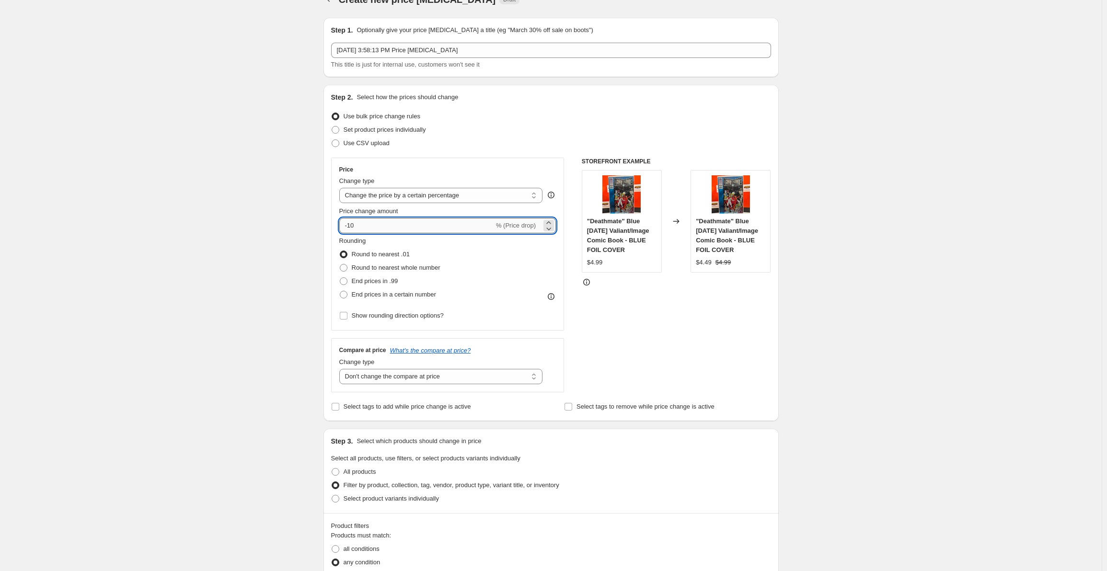
click at [377, 222] on input "-10" at bounding box center [416, 225] width 155 height 15
type input "-15"
click at [584, 325] on div "STOREFRONT EXAMPLE "Deathmate" Blue Oct 1993 Valiant/Image Comic Book - BLUE FO…" at bounding box center [676, 275] width 189 height 235
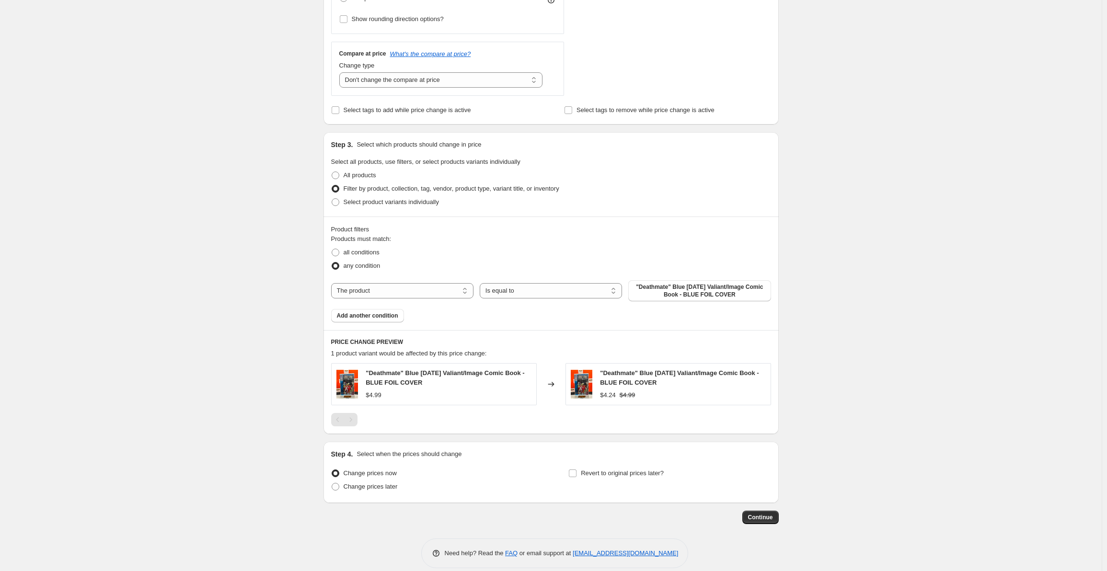
scroll to position [327, 0]
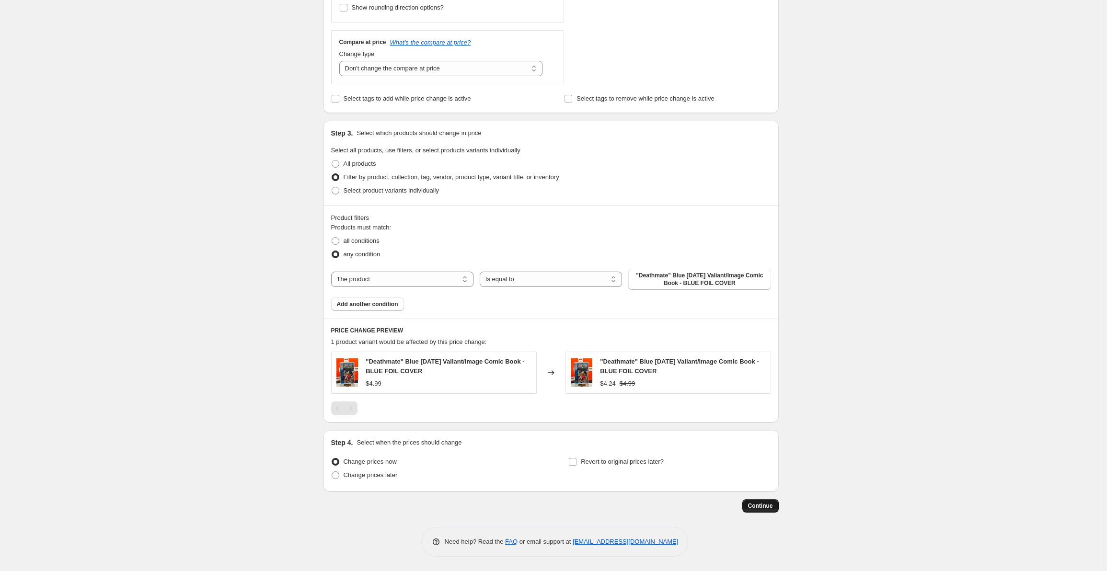
click at [759, 508] on span "Continue" at bounding box center [760, 506] width 25 height 8
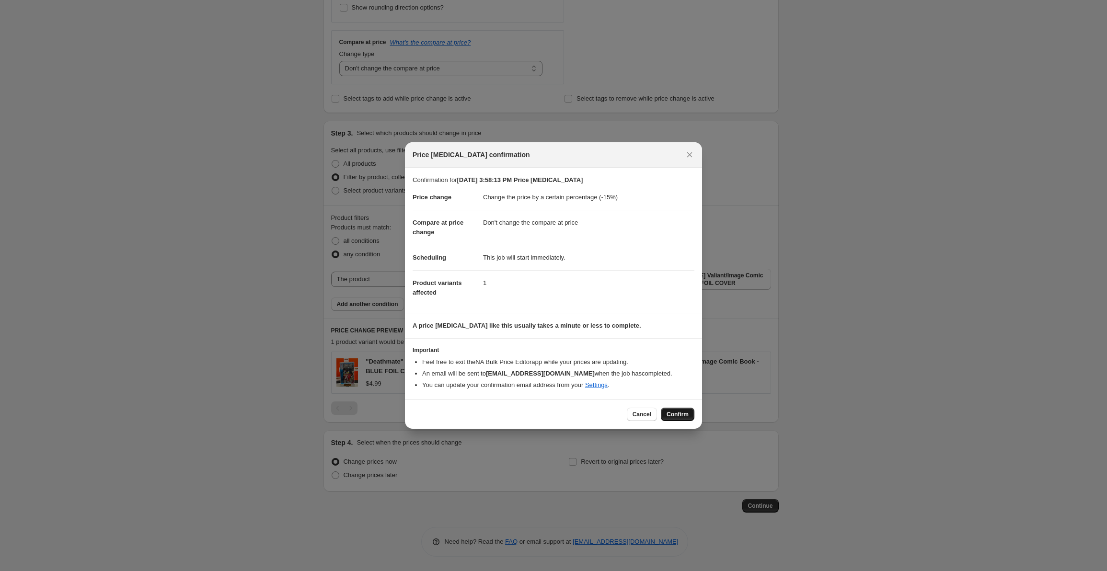
click at [685, 414] on span "Confirm" at bounding box center [677, 415] width 22 height 8
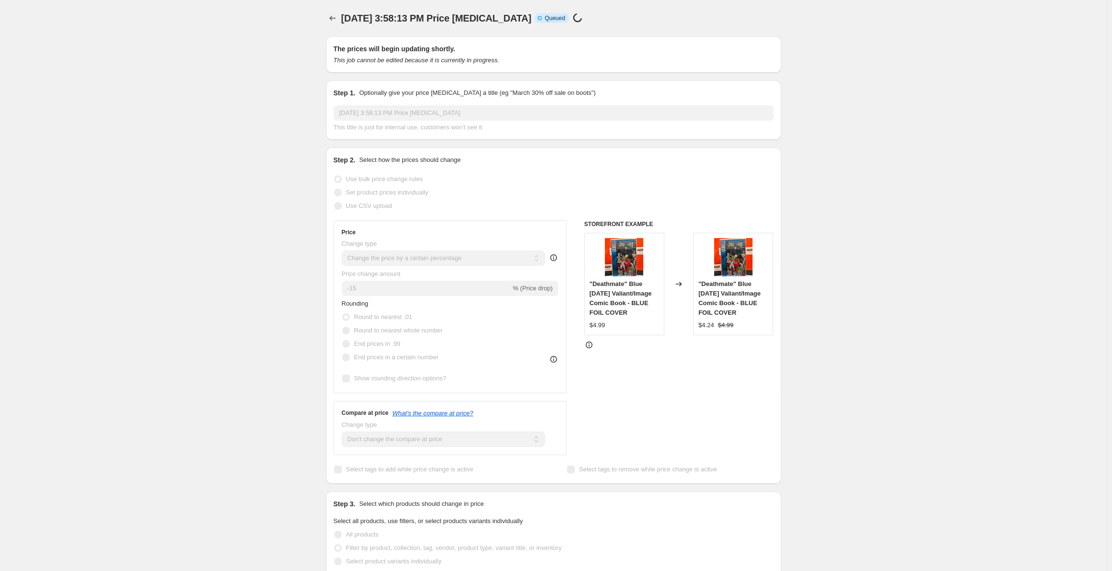
select select "percentage"
select select "no_change"
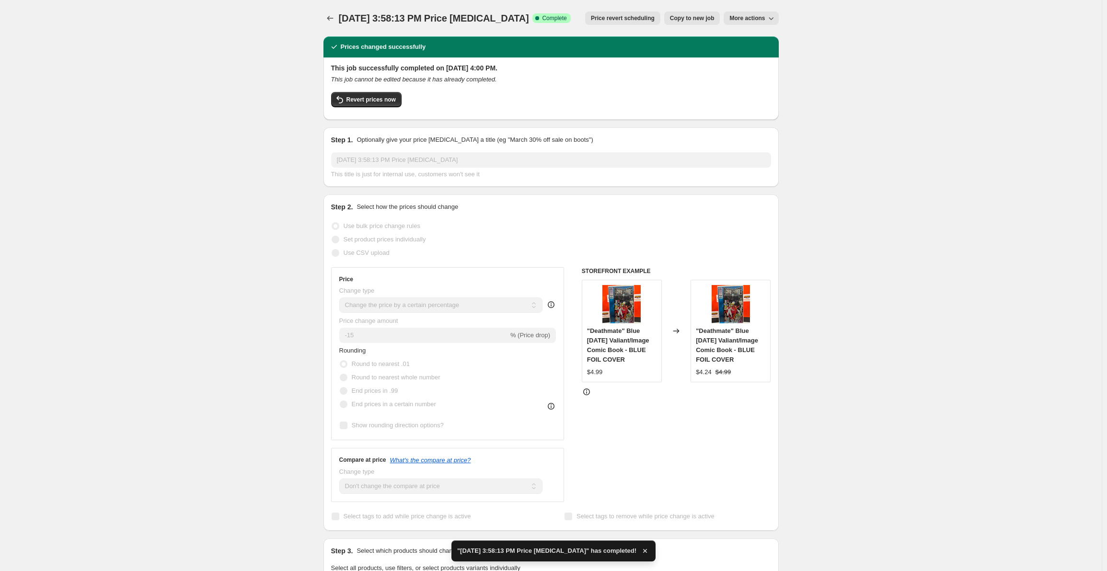
click at [325, 11] on div "Sep 1, 2025, 3:58:13 PM Price change job. This page is ready Sep 1, 2025, 3:58:…" at bounding box center [551, 484] width 478 height 968
click at [332, 17] on icon "Price change jobs" at bounding box center [330, 18] width 10 height 10
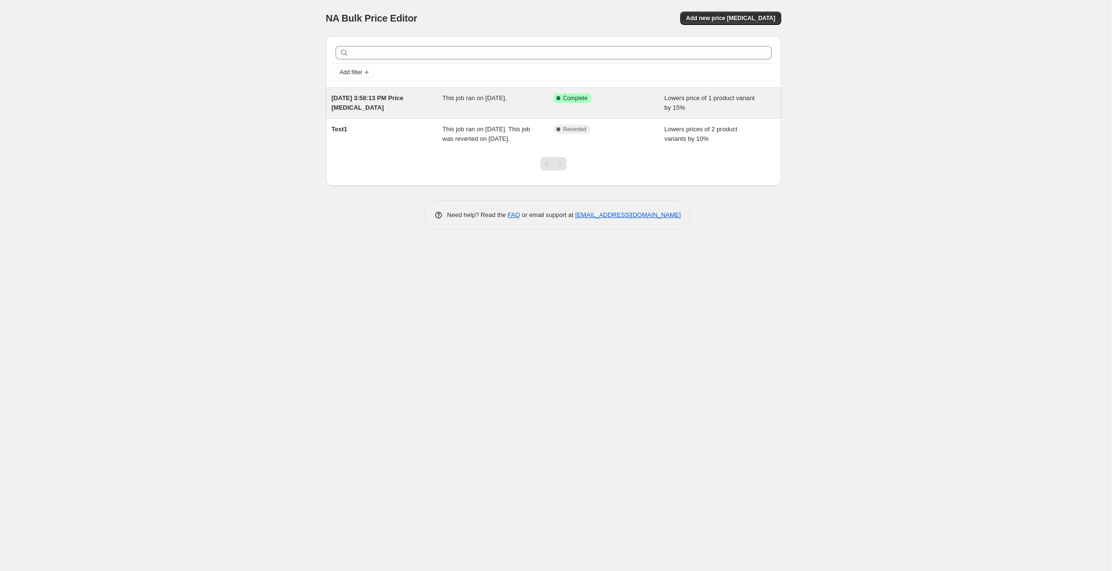
click at [362, 106] on span "[DATE] 3:58:13 PM Price [MEDICAL_DATA]" at bounding box center [368, 102] width 72 height 17
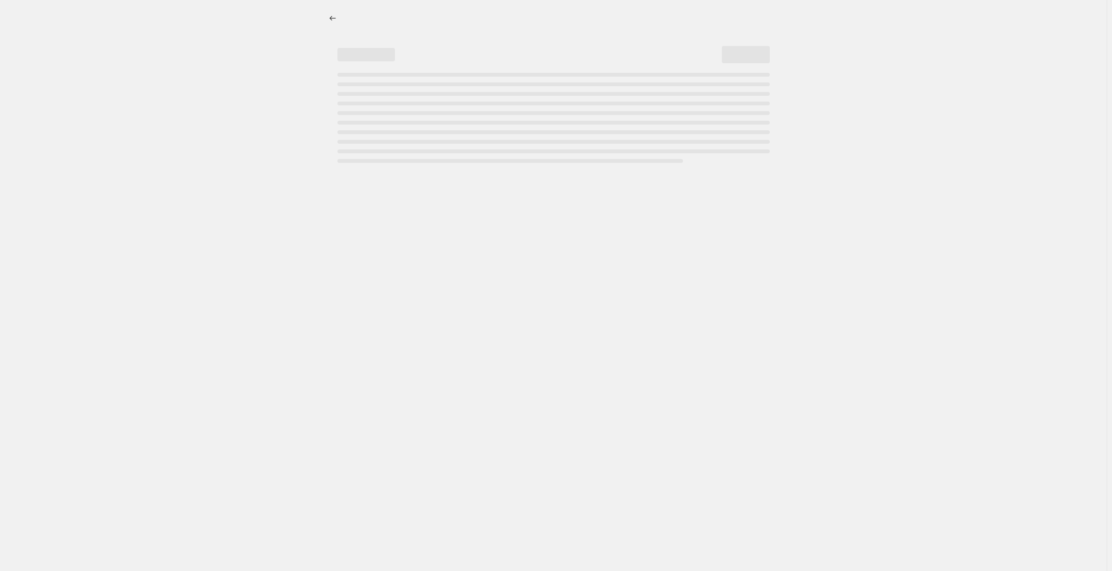
select select "percentage"
select select "no_change"
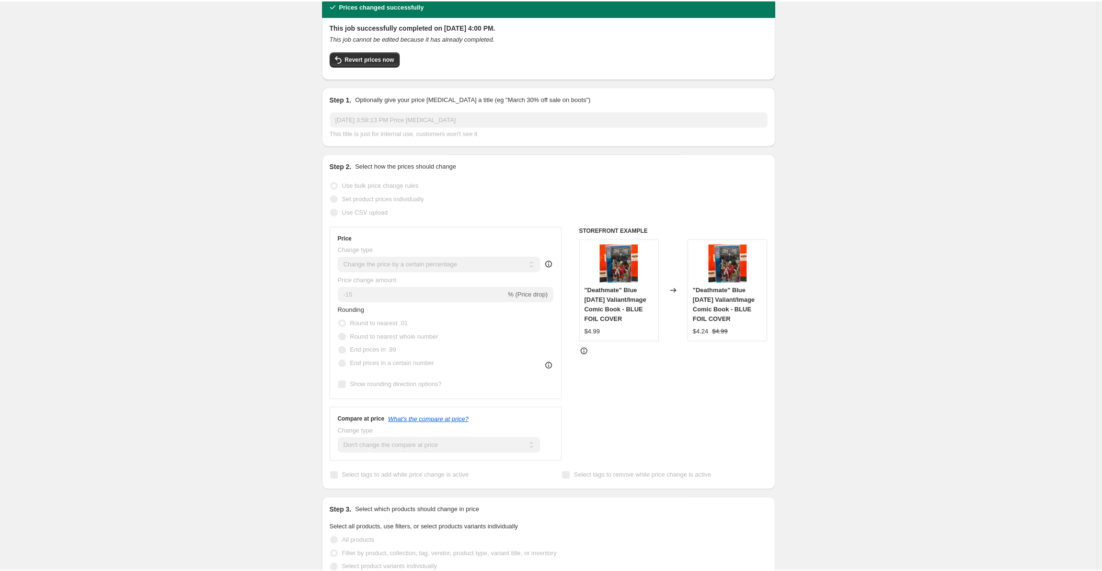
scroll to position [48, 0]
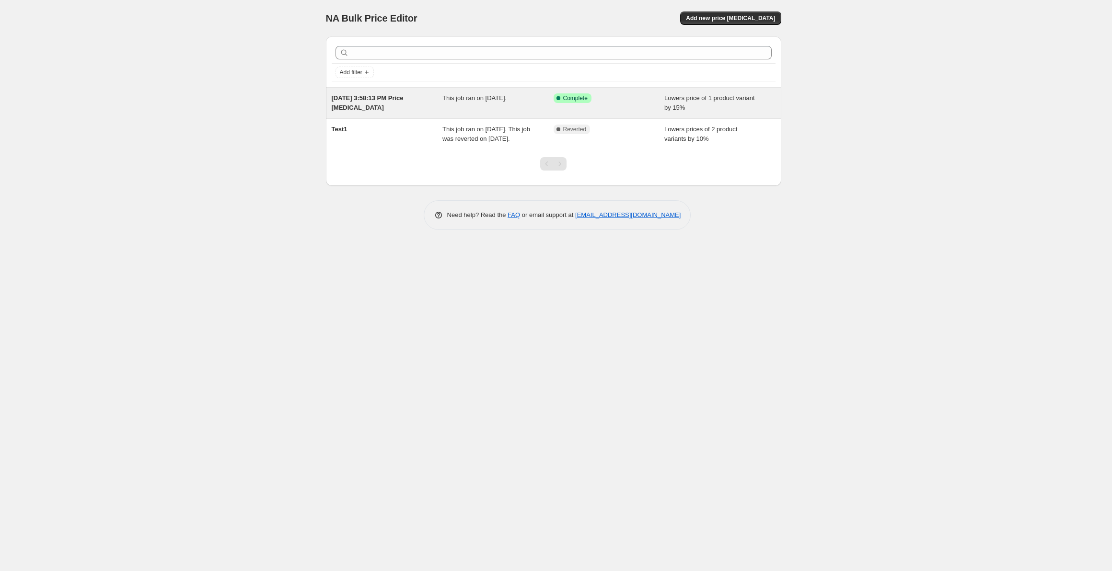
click at [544, 109] on div "This job ran on [DATE]." at bounding box center [497, 102] width 111 height 19
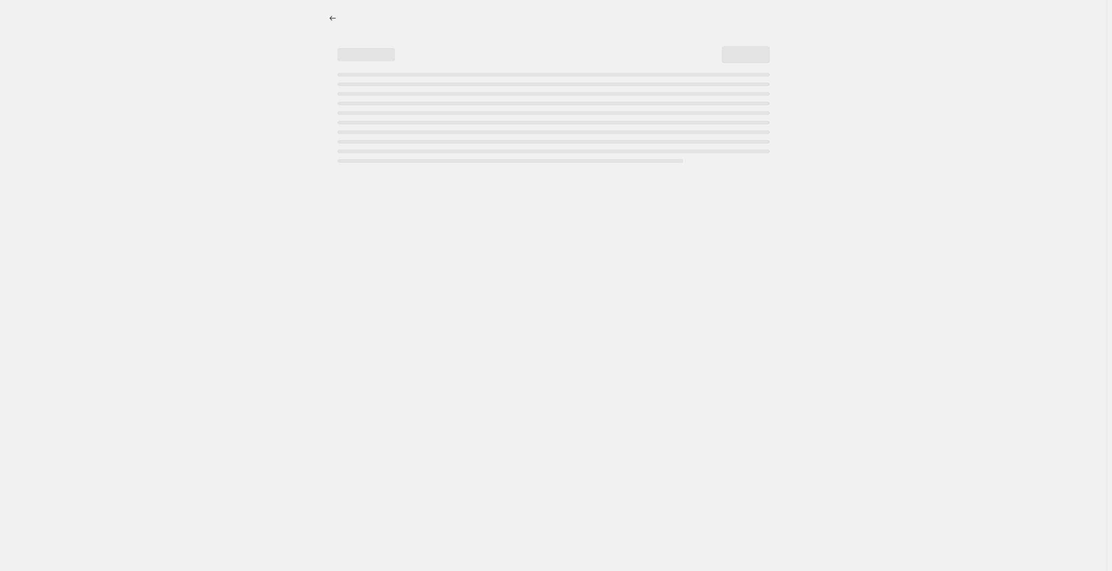
select select "percentage"
select select "no_change"
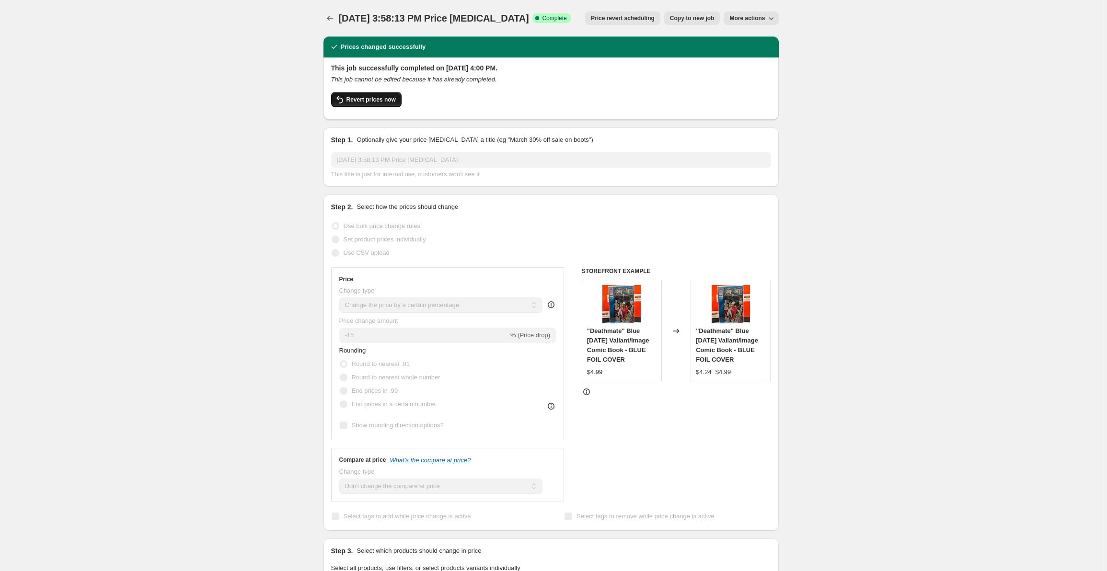
click at [377, 102] on span "Revert prices now" at bounding box center [370, 100] width 49 height 8
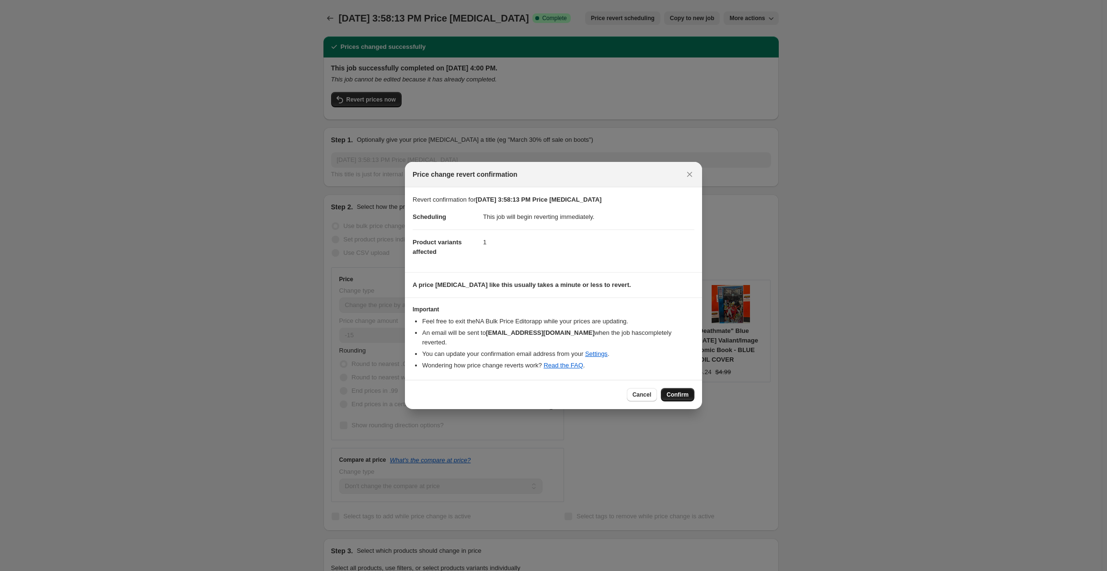
click at [675, 391] on span "Confirm" at bounding box center [677, 395] width 22 height 8
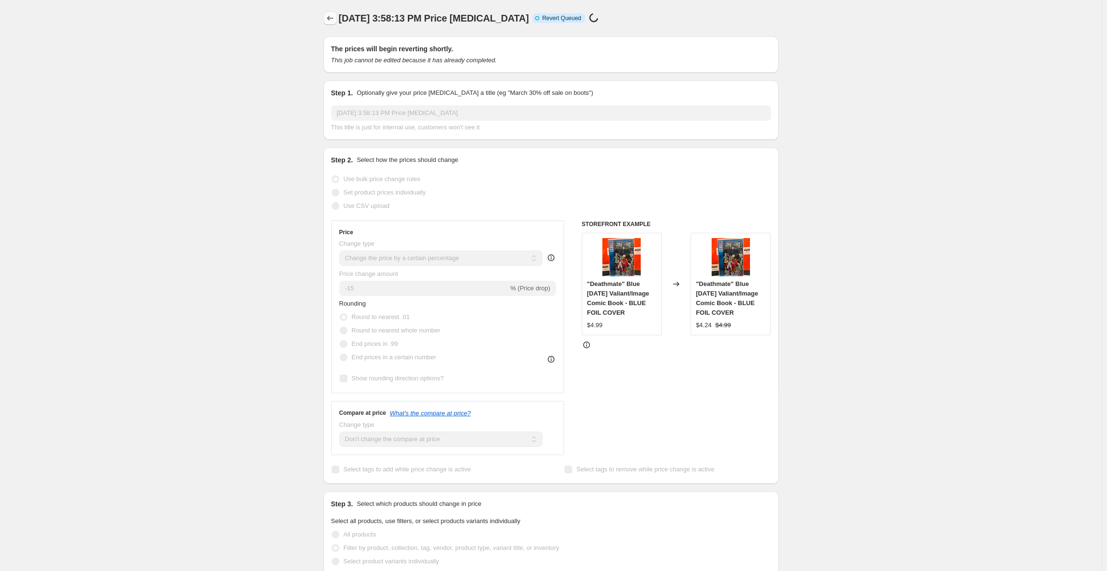
click at [330, 18] on icon "Price change jobs" at bounding box center [330, 18] width 6 height 5
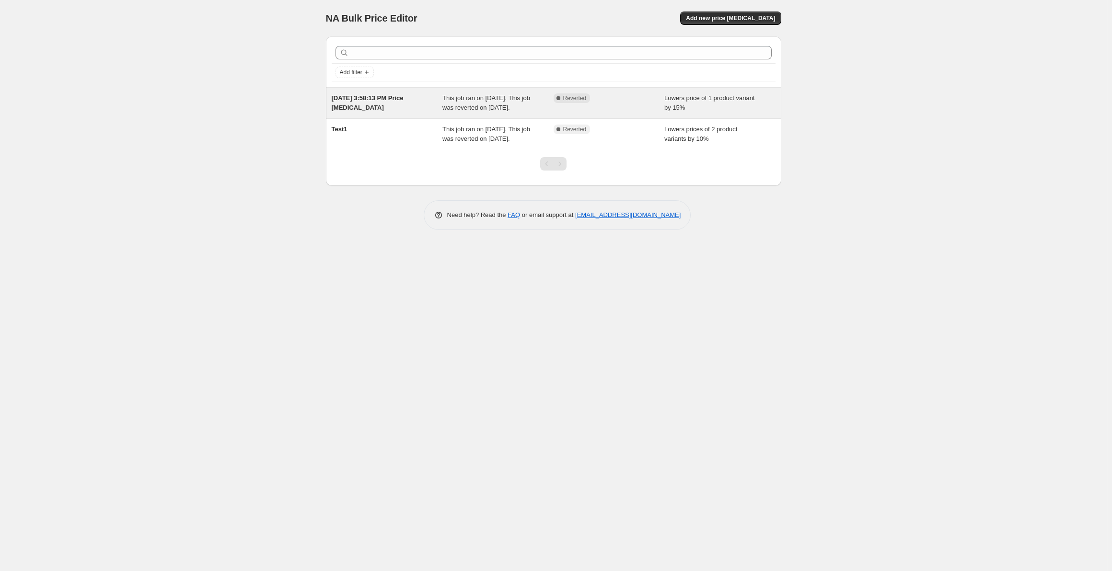
click at [563, 111] on div "Complete Reverted" at bounding box center [608, 102] width 111 height 19
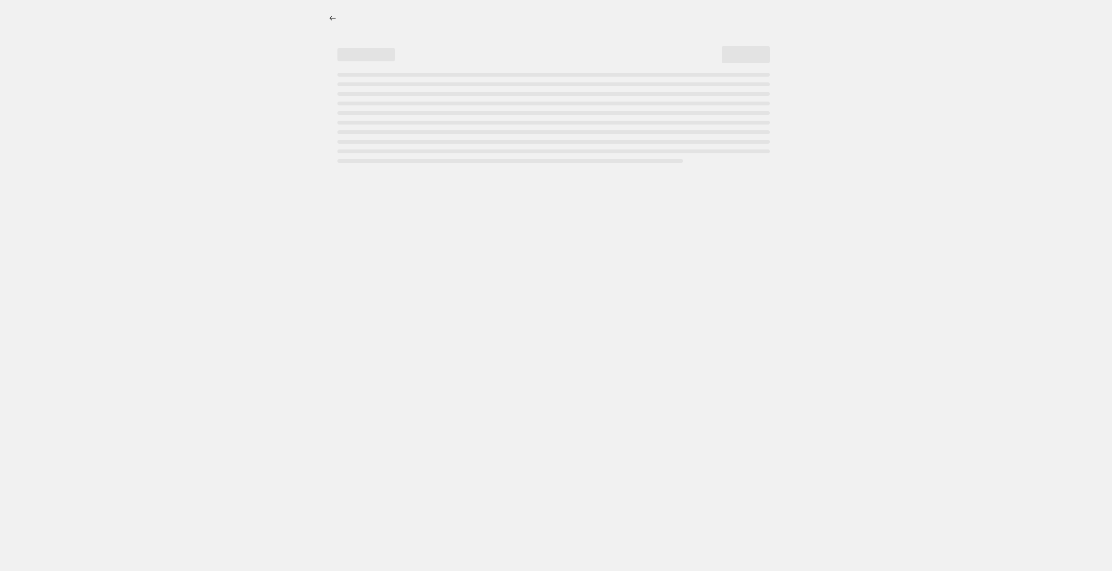
select select "percentage"
select select "no_change"
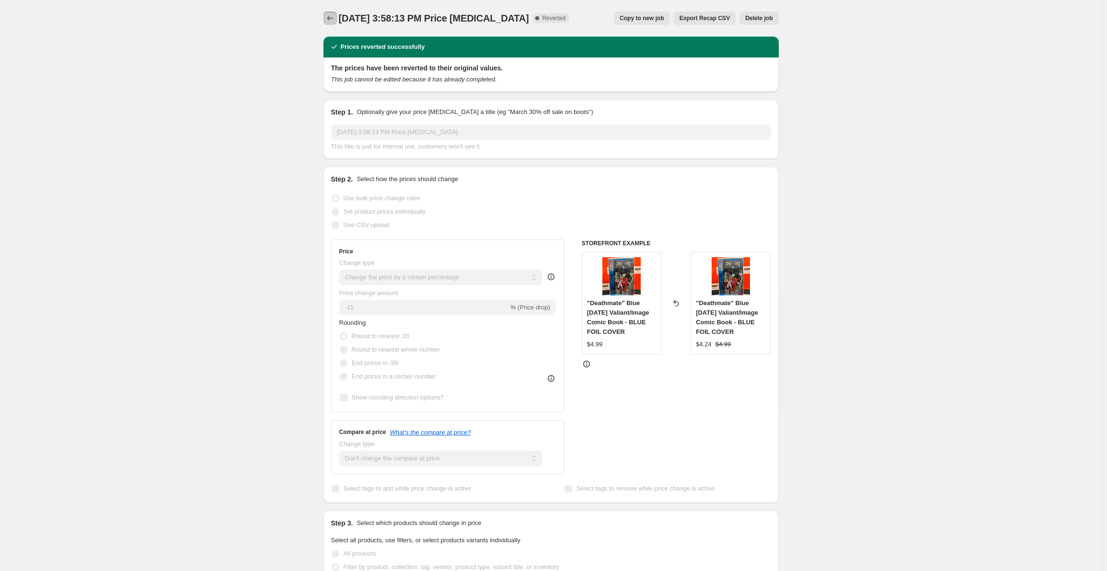
click at [330, 16] on icon "Price change jobs" at bounding box center [330, 18] width 10 height 10
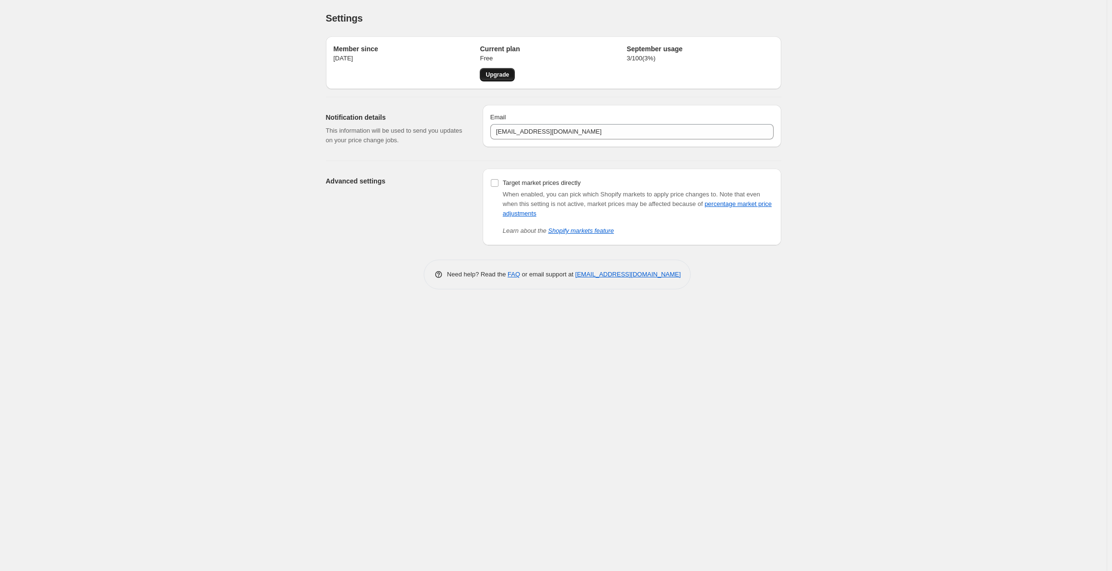
click at [498, 77] on span "Upgrade" at bounding box center [496, 75] width 23 height 8
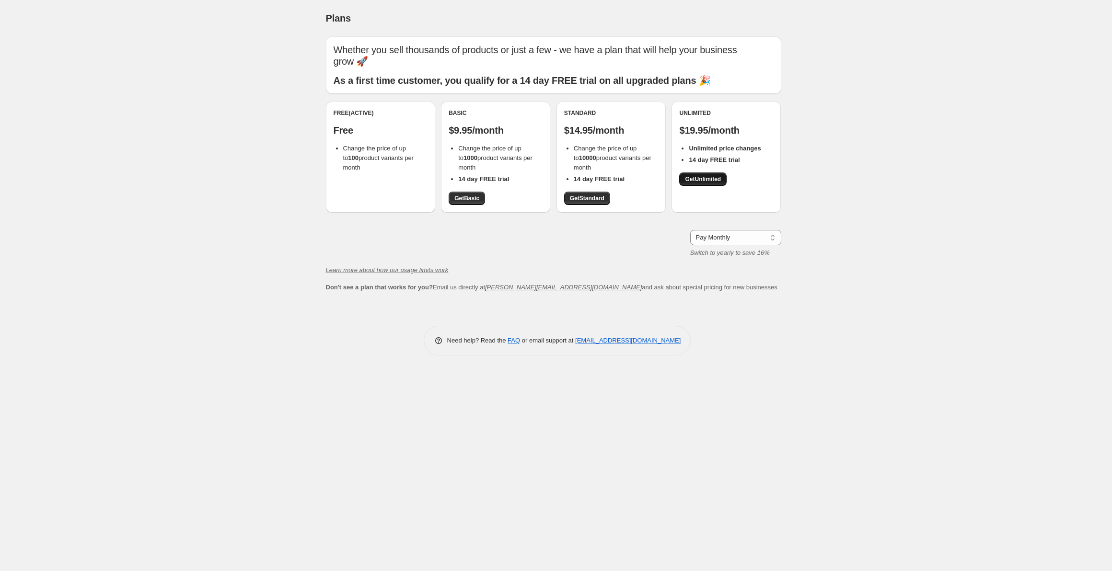
click at [707, 178] on span "Get Unlimited" at bounding box center [703, 179] width 36 height 8
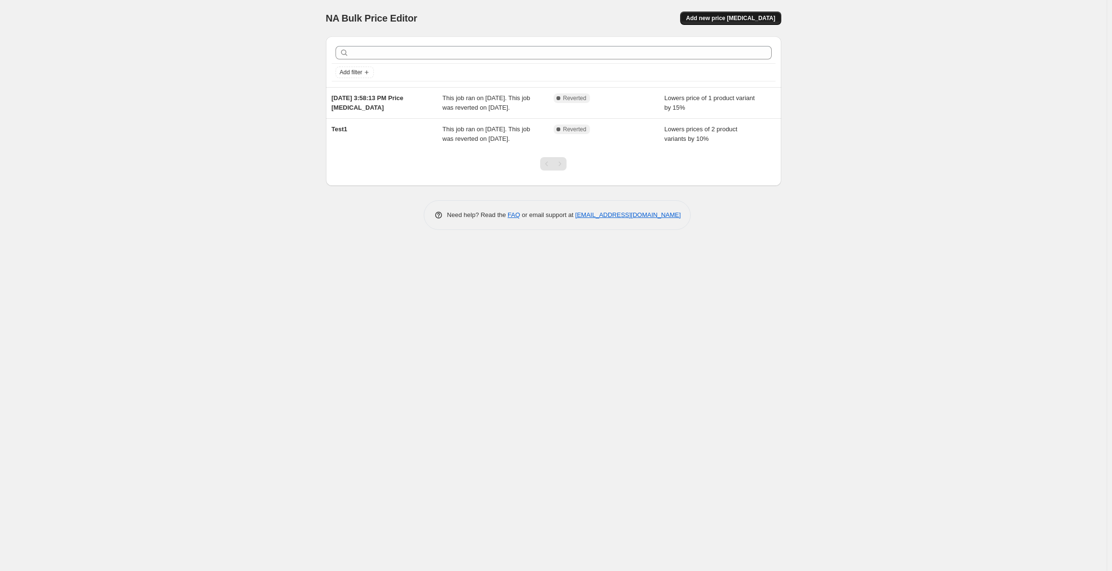
click at [754, 18] on span "Add new price [MEDICAL_DATA]" at bounding box center [730, 18] width 89 height 8
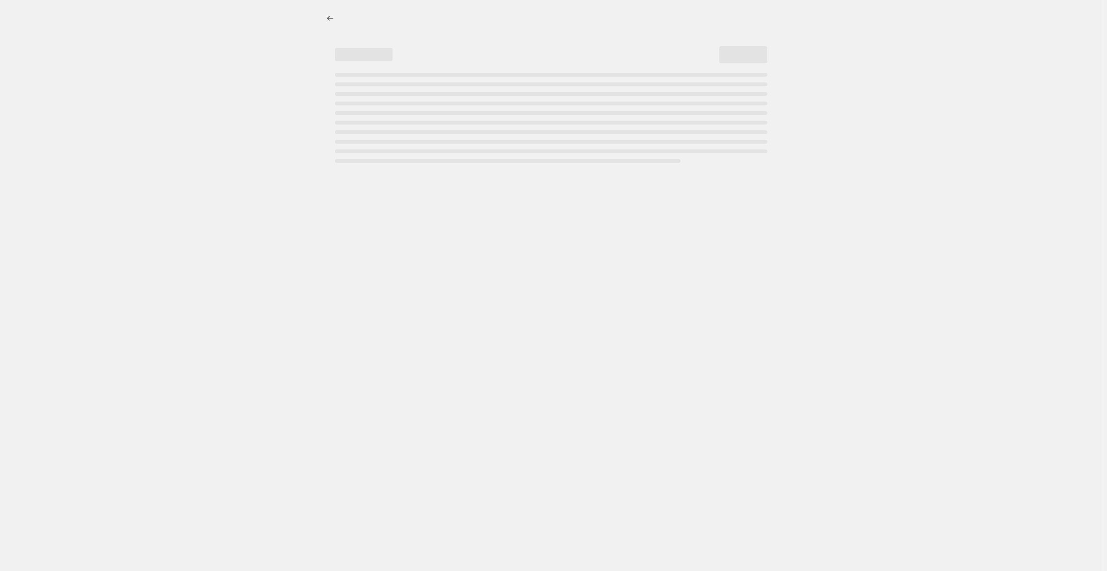
select select "percentage"
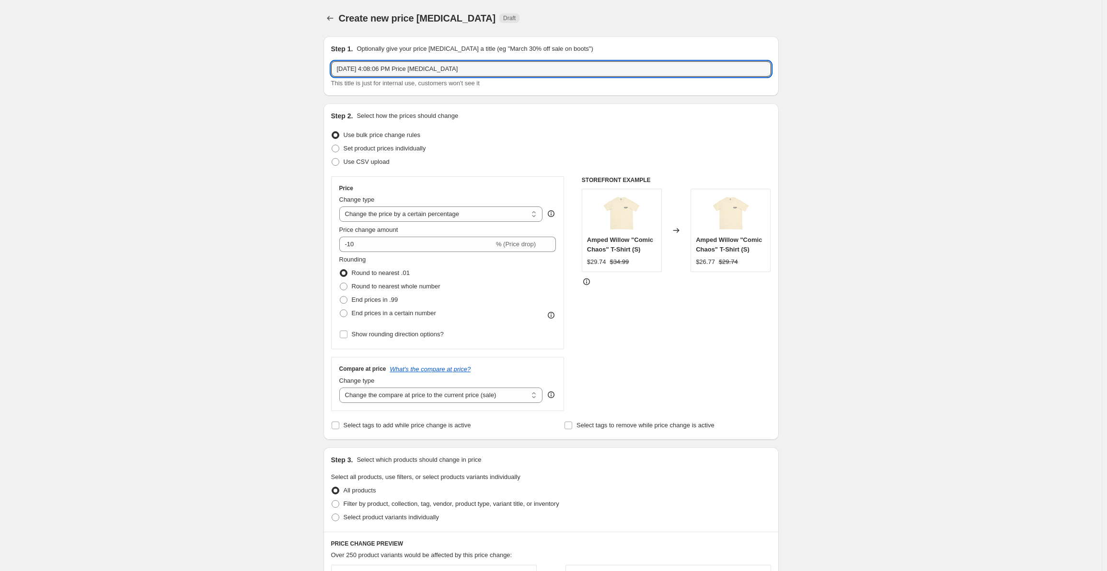
drag, startPoint x: 441, startPoint y: 70, endPoint x: 292, endPoint y: 67, distance: 149.0
click at [292, 67] on div "Create new price [MEDICAL_DATA]. This page is ready Create new price [MEDICAL_D…" at bounding box center [550, 479] width 1101 height 958
type input "Graded Comic Test"
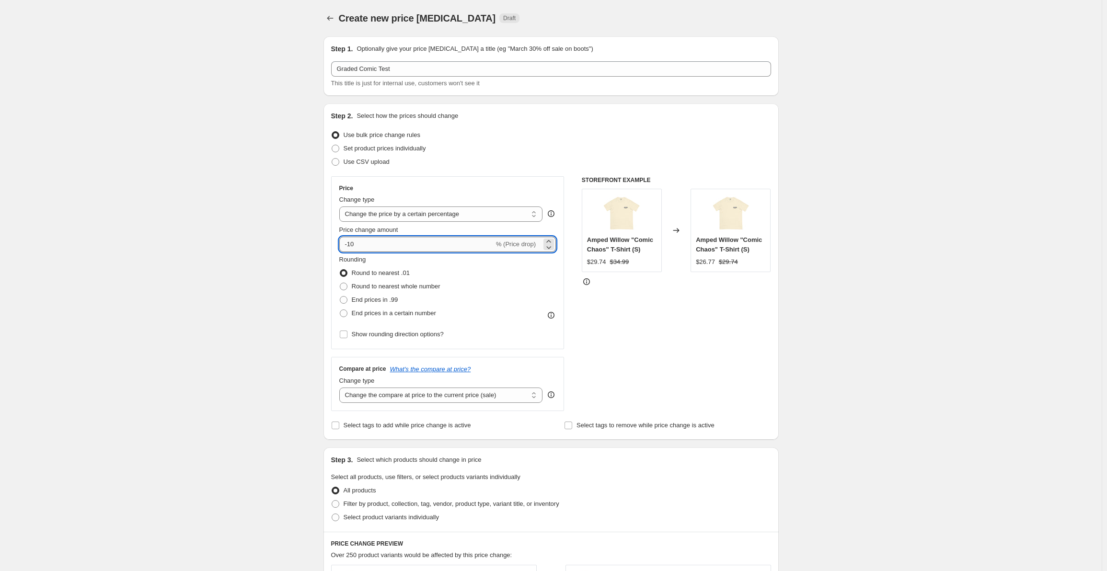
click at [442, 242] on input "-10" at bounding box center [416, 244] width 155 height 15
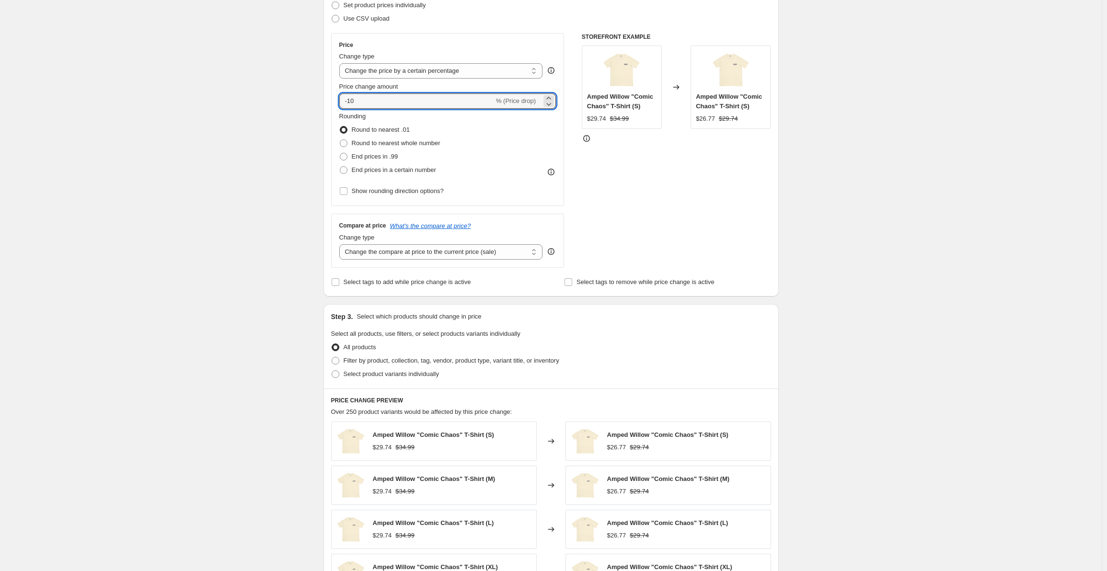
scroll to position [144, 0]
click at [477, 254] on select "Change the compare at price to the current price (sale) Change the compare at p…" at bounding box center [441, 251] width 204 height 15
select select "no_change"
click at [341, 244] on select "Change the compare at price to the current price (sale) Change the compare at p…" at bounding box center [441, 251] width 204 height 15
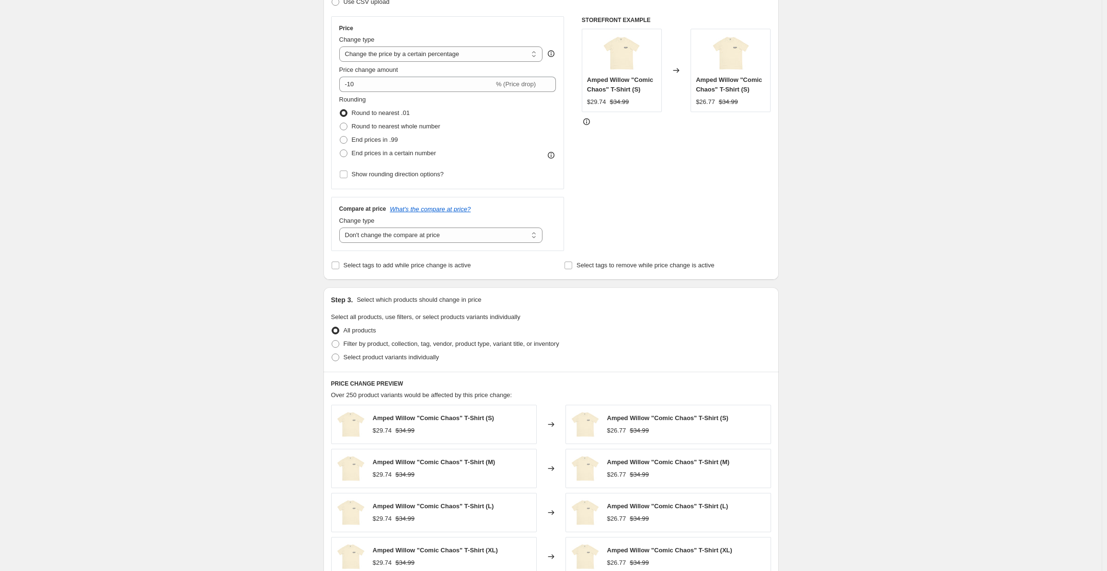
scroll to position [240, 0]
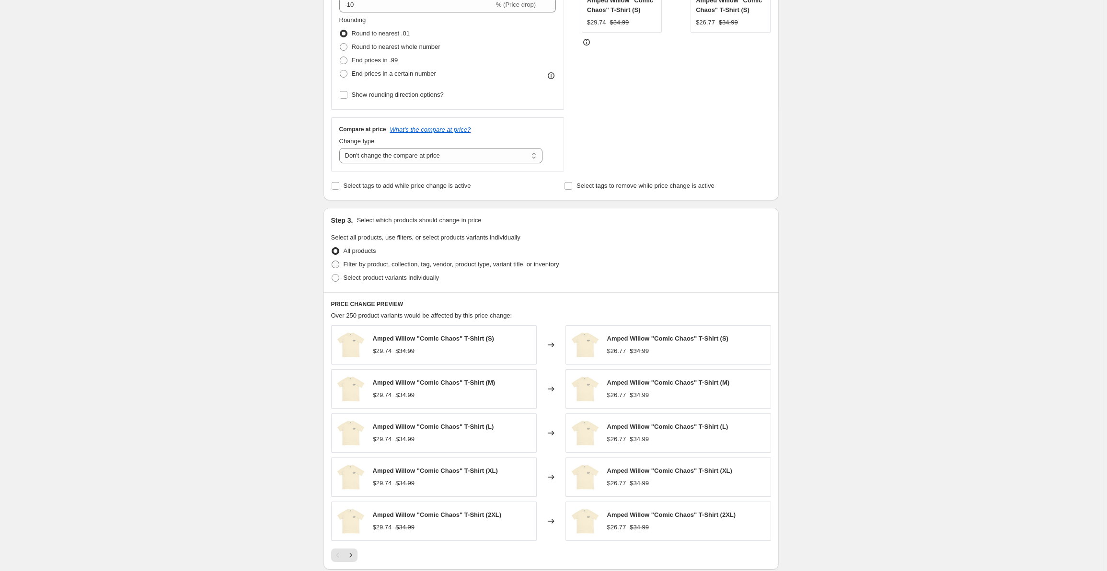
click at [379, 266] on span "Filter by product, collection, tag, vendor, product type, variant title, or inv…" at bounding box center [452, 264] width 216 height 7
click at [332, 261] on input "Filter by product, collection, tag, vendor, product type, variant title, or inv…" at bounding box center [332, 261] width 0 height 0
radio input "true"
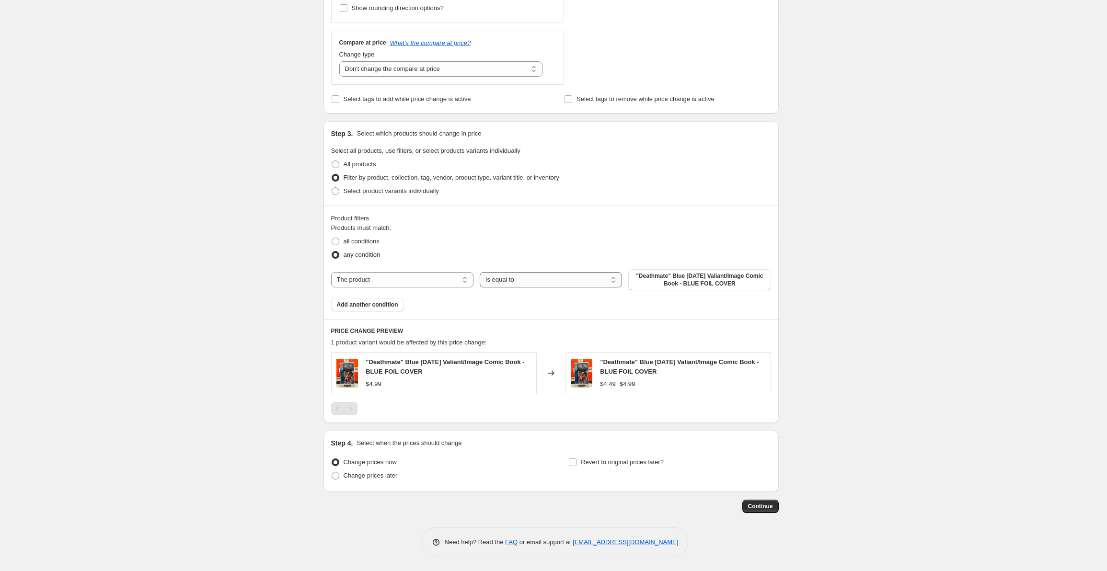
scroll to position [327, 0]
click at [512, 283] on select "Is equal to Is not equal to" at bounding box center [551, 279] width 142 height 15
click at [481, 272] on select "Is equal to Is not equal to" at bounding box center [551, 279] width 142 height 15
click at [686, 282] on span ""Deathmate" Blue [DATE] Valiant/Image Comic Book - BLUE FOIL COVER" at bounding box center [699, 279] width 131 height 15
click at [434, 277] on select "The product The product's collection The product's tag The product's vendor The…" at bounding box center [402, 279] width 142 height 15
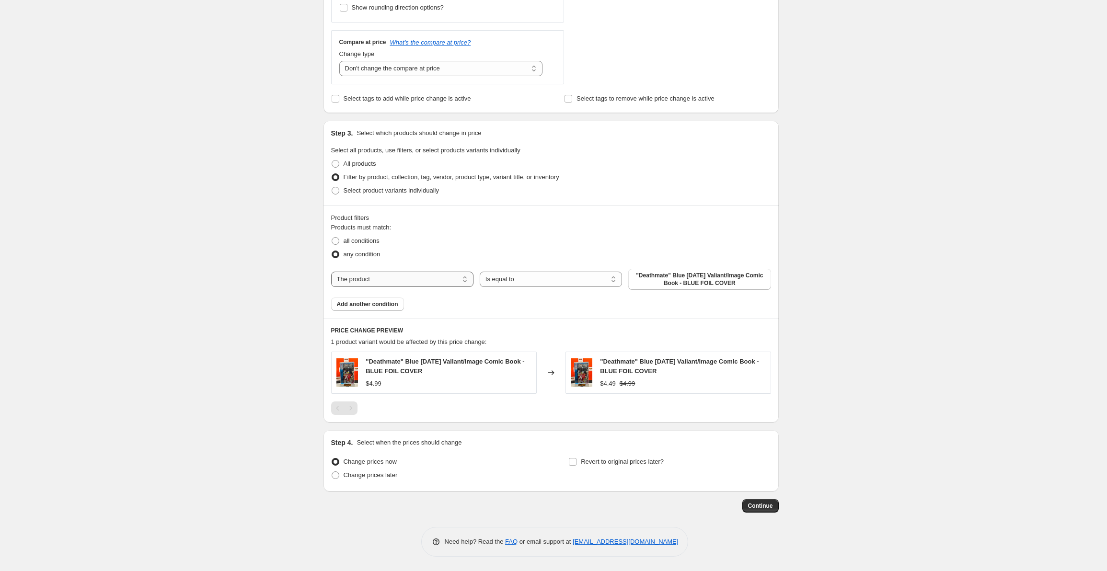
select select "collection"
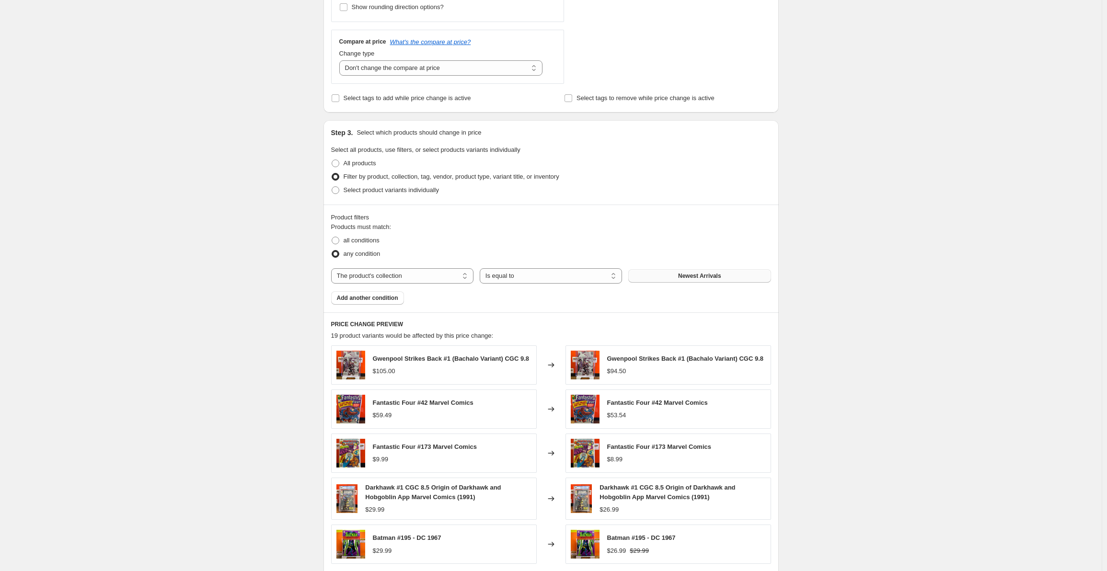
click at [675, 280] on button "Newest Arrivals" at bounding box center [699, 275] width 142 height 13
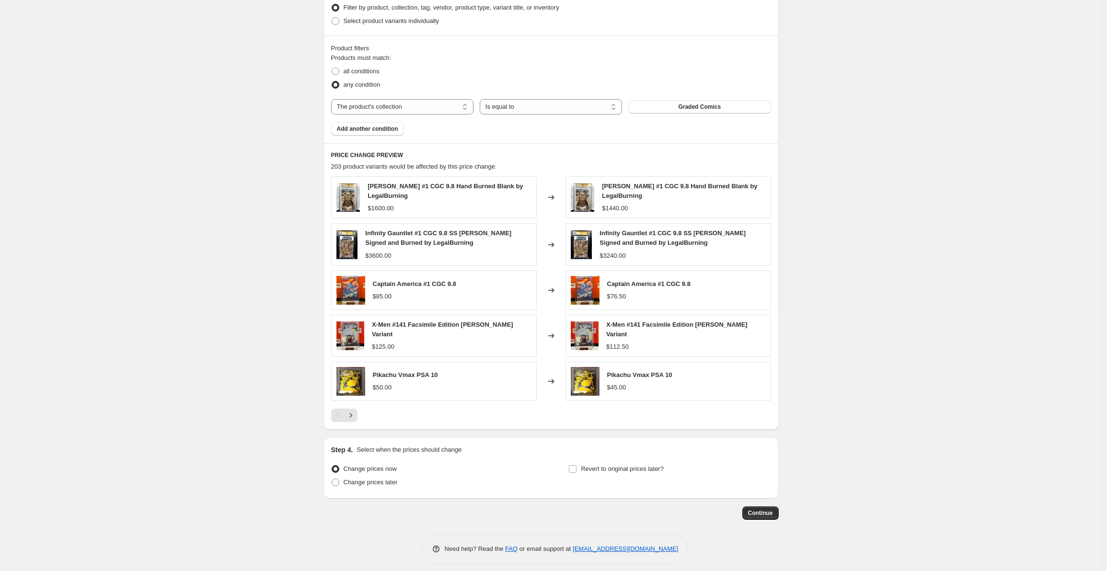
scroll to position [501, 0]
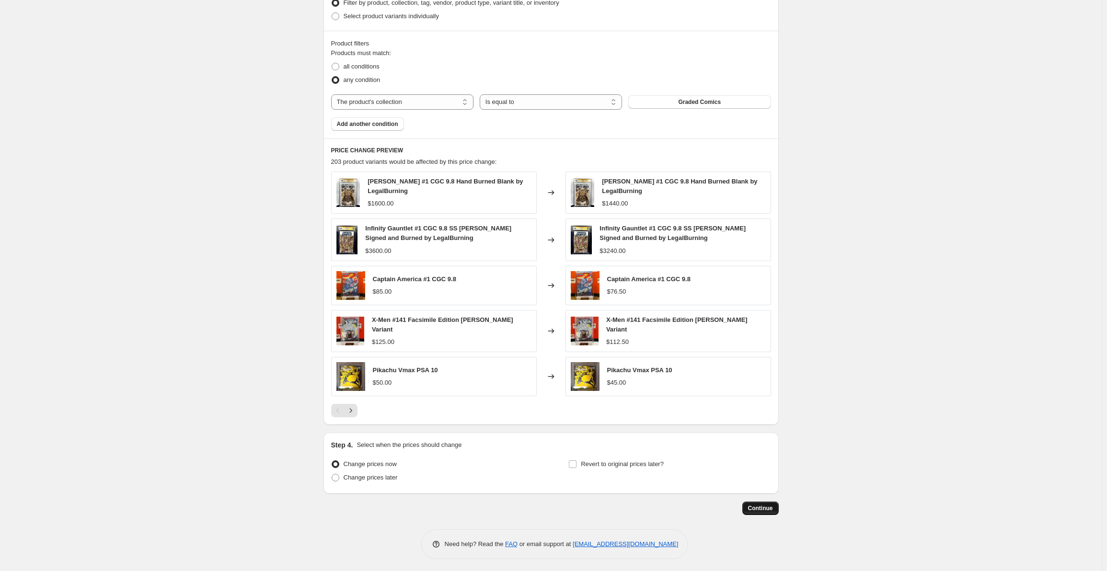
click at [753, 508] on span "Continue" at bounding box center [760, 508] width 25 height 8
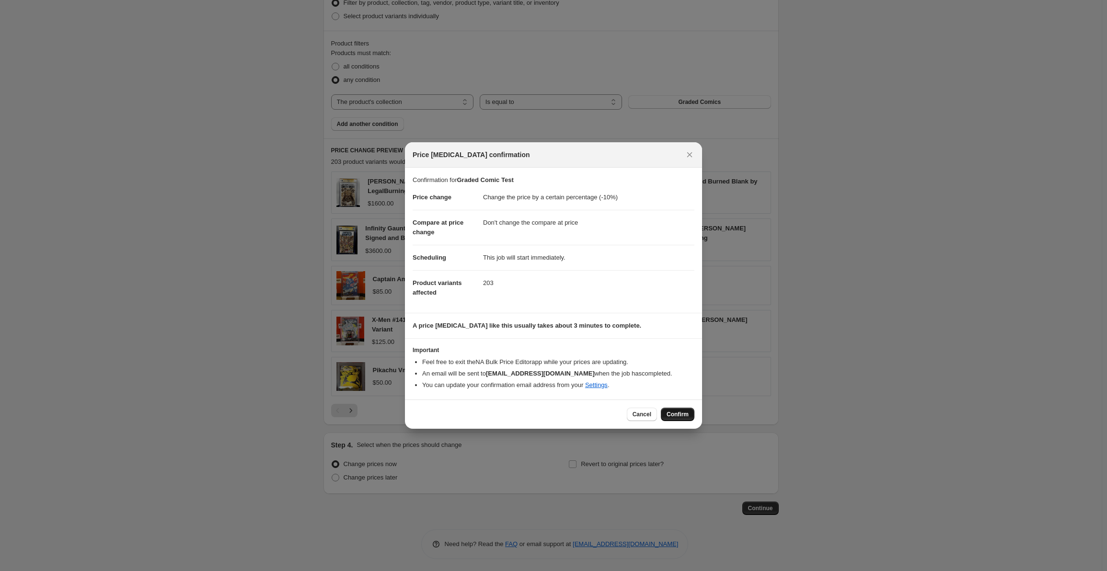
click at [676, 413] on span "Confirm" at bounding box center [677, 415] width 22 height 8
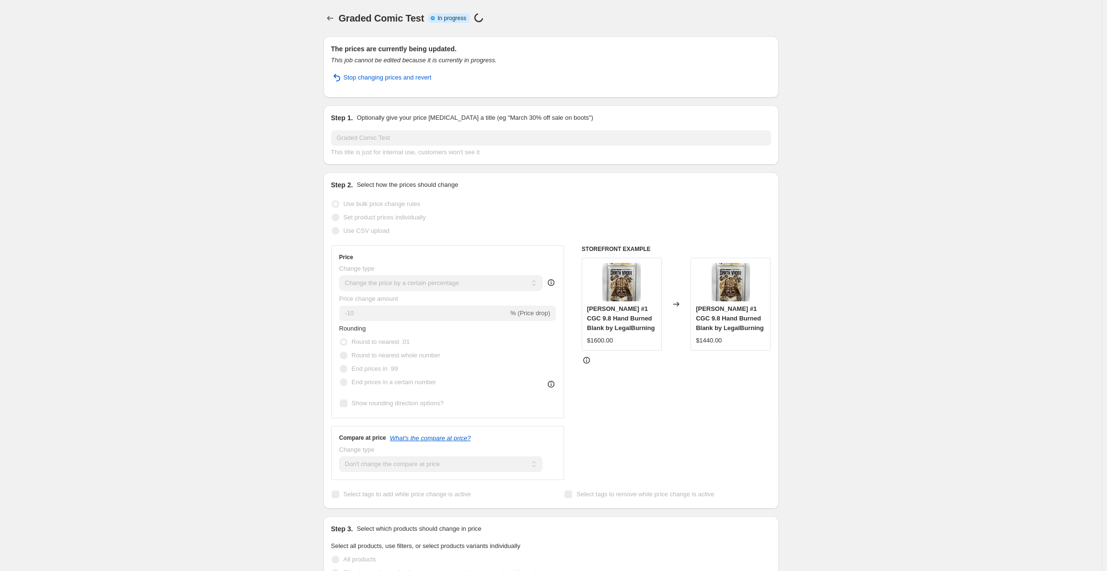
click at [320, 16] on div "Graded Comic Test. This page is ready Graded Comic Test Info Partially complete…" at bounding box center [551, 561] width 478 height 1123
click at [323, 17] on div "Graded Comic Test. This page is ready Graded Comic Test Info Partially complete…" at bounding box center [551, 561] width 478 height 1123
click at [331, 18] on icon "Price change jobs" at bounding box center [330, 18] width 10 height 10
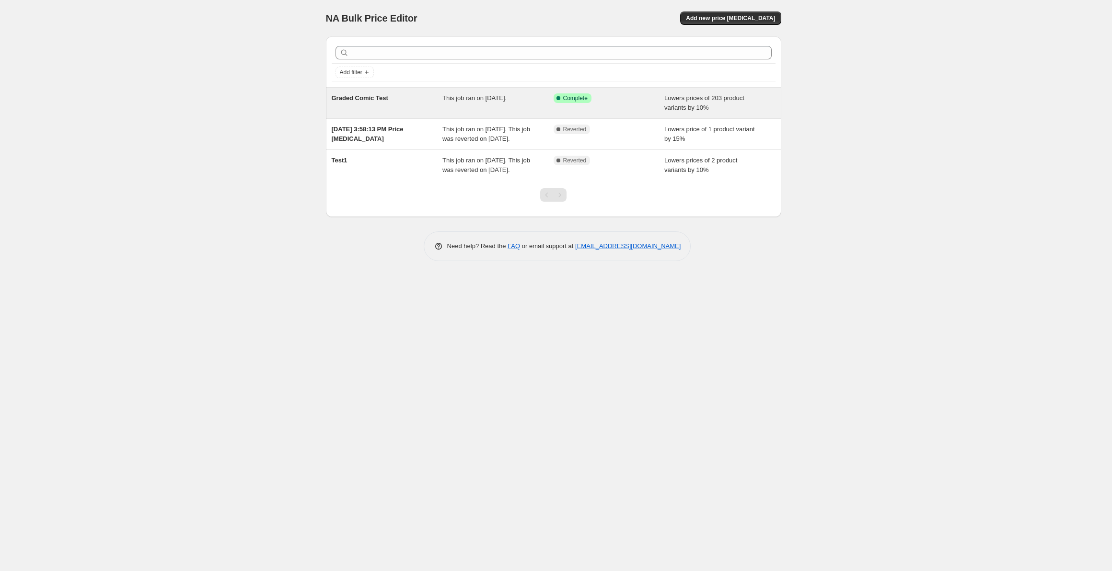
click at [421, 97] on div "Graded Comic Test" at bounding box center [387, 102] width 111 height 19
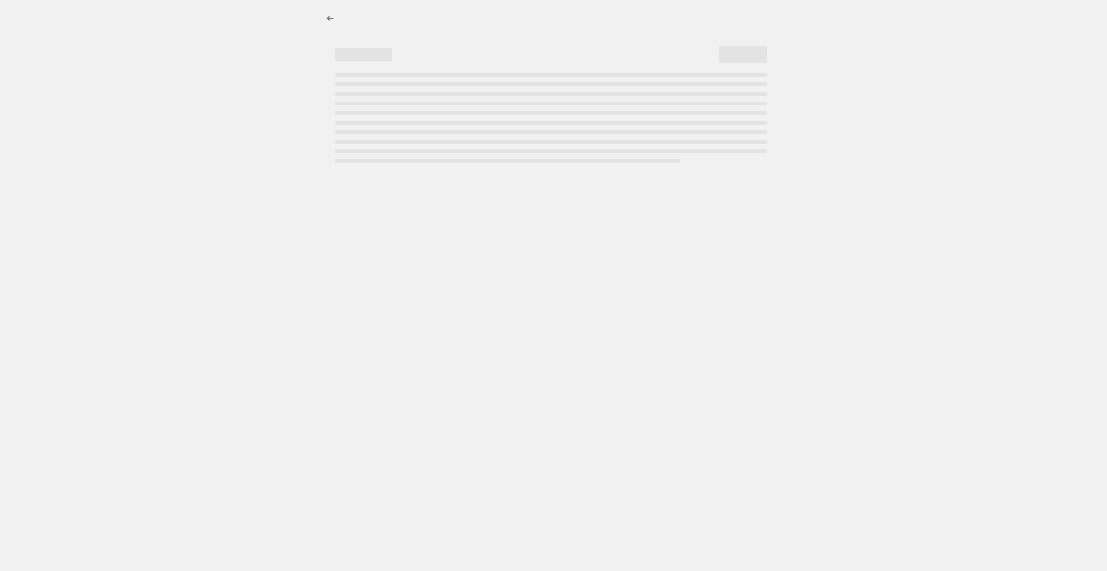
select select "percentage"
select select "no_change"
select select "collection"
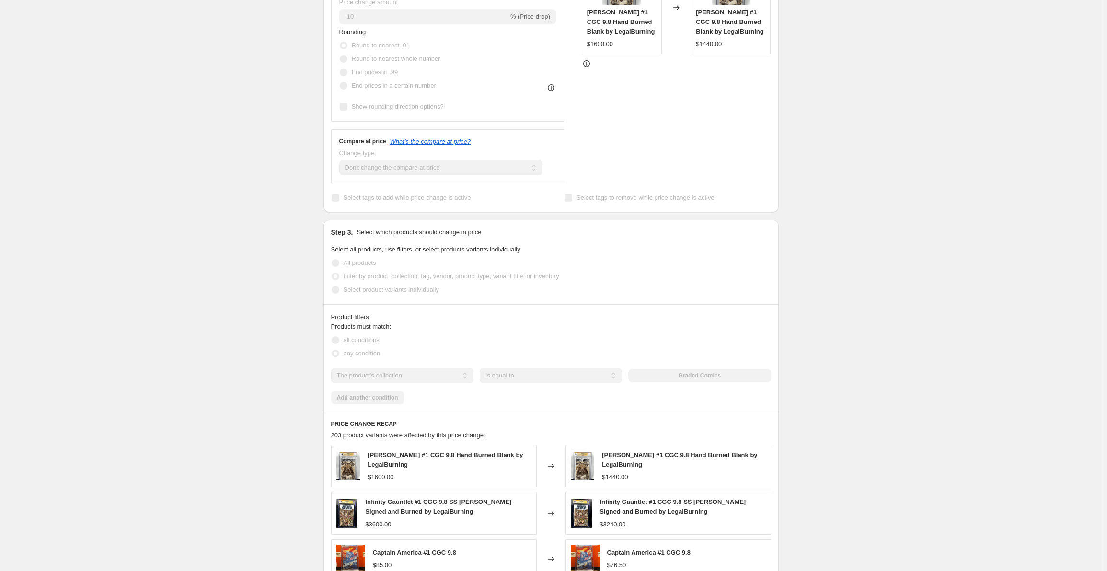
scroll to position [284, 0]
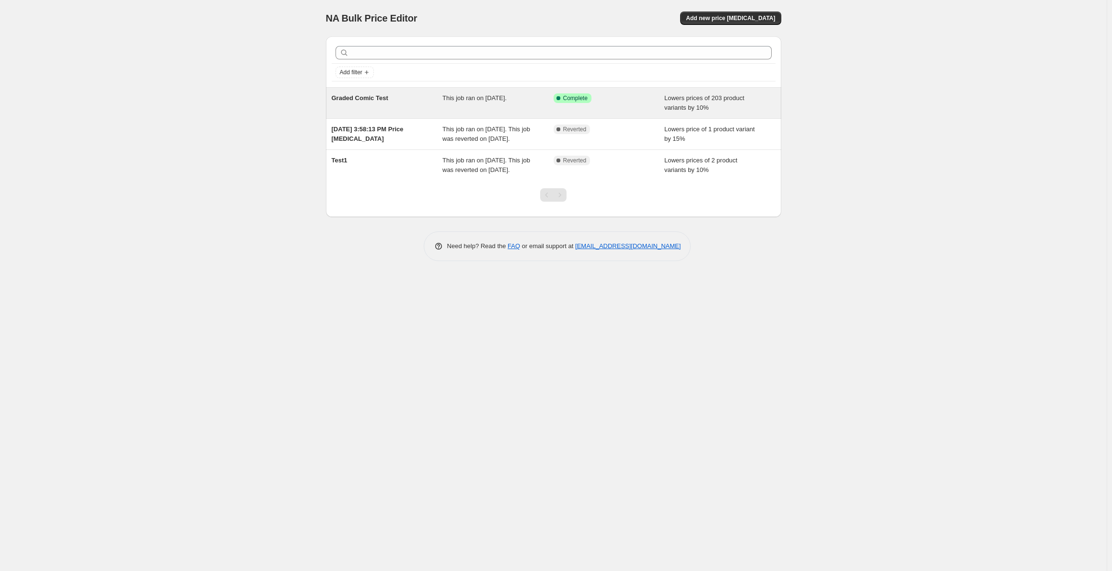
click at [622, 104] on div "Success Complete Complete" at bounding box center [608, 102] width 111 height 19
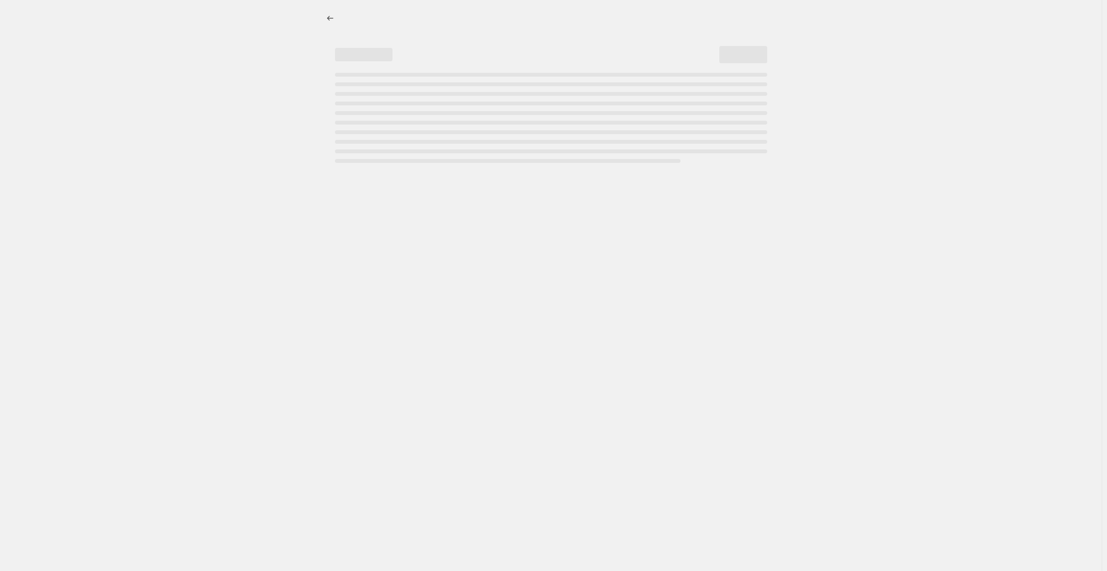
select select "percentage"
select select "no_change"
select select "collection"
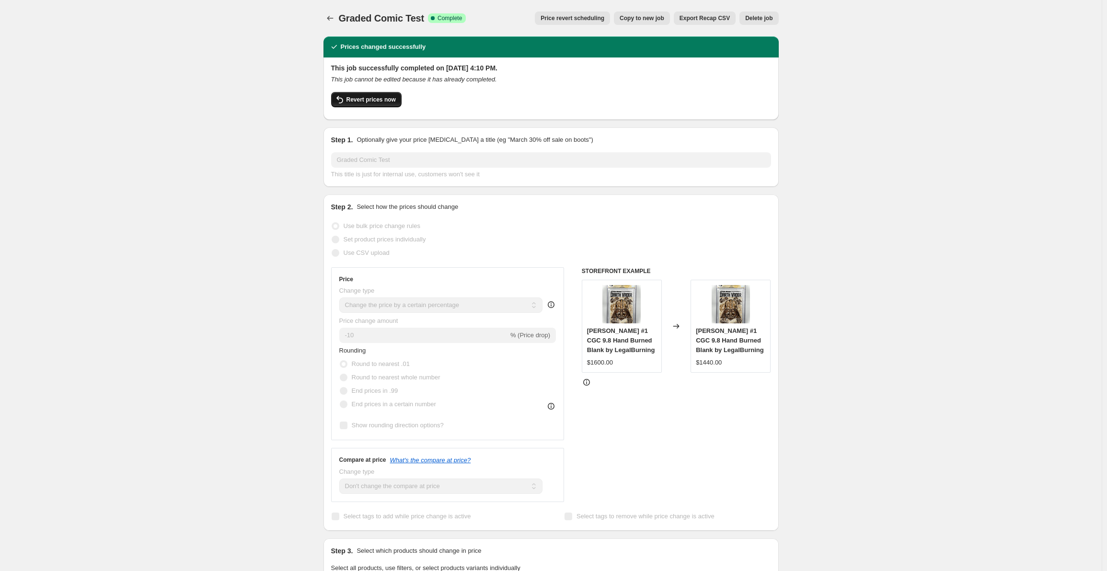
click at [376, 98] on span "Revert prices now" at bounding box center [370, 100] width 49 height 8
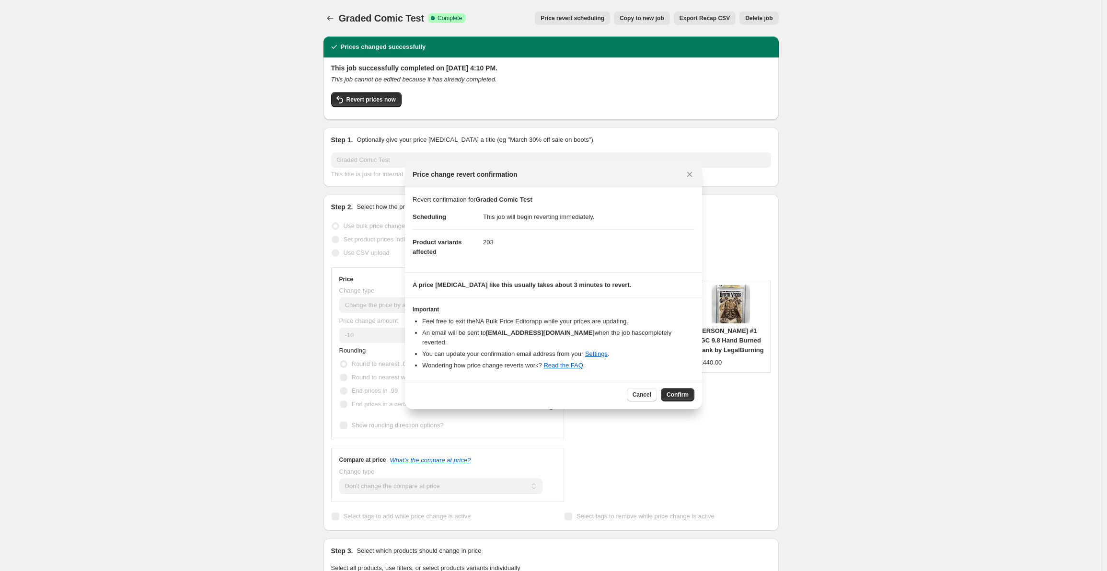
click at [672, 391] on span "Confirm" at bounding box center [677, 395] width 22 height 8
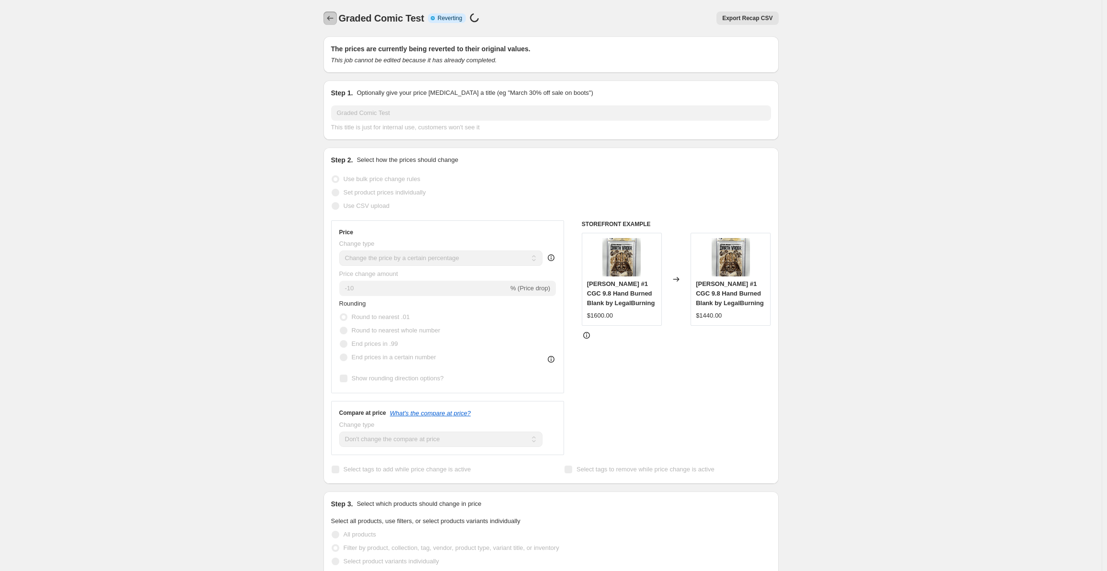
click at [330, 18] on icon "Price change jobs" at bounding box center [330, 18] width 10 height 10
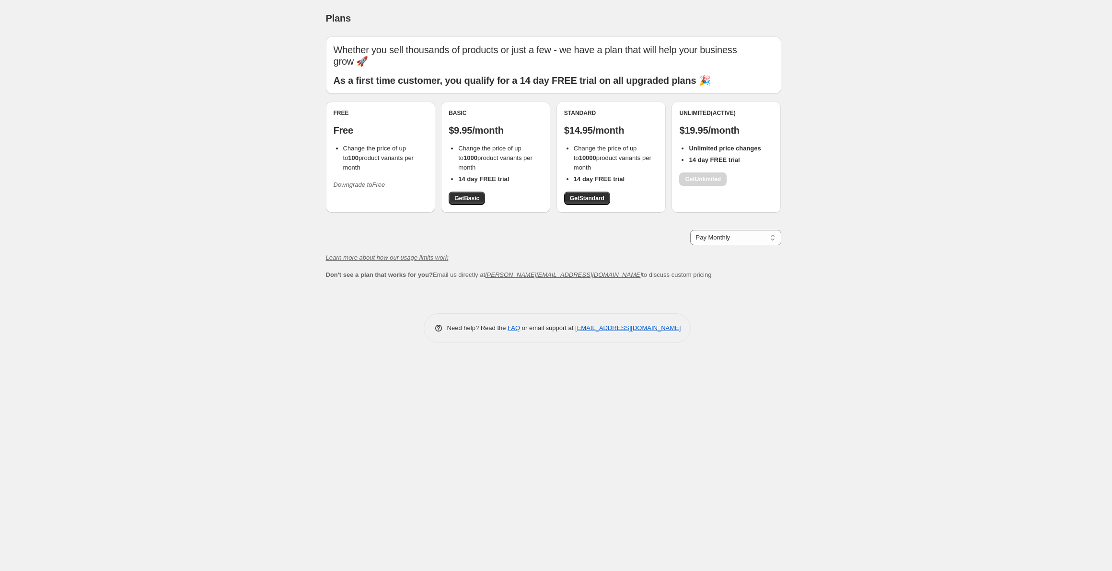
click at [358, 181] on icon "Downgrade to Free" at bounding box center [359, 184] width 52 height 7
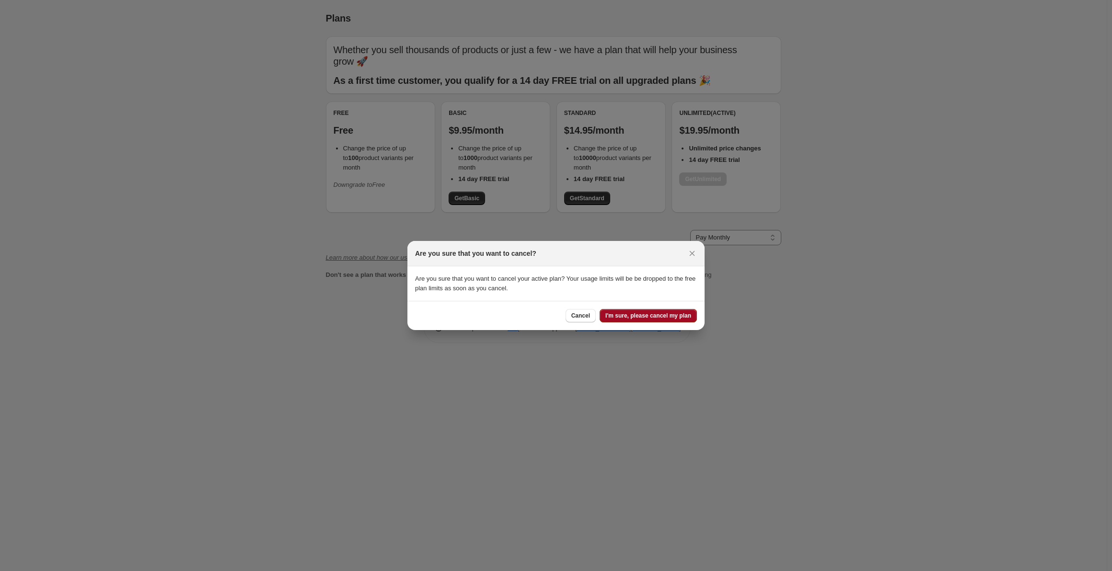
click at [624, 319] on span "I'm sure, please cancel my plan" at bounding box center [648, 316] width 86 height 8
